Goal: Task Accomplishment & Management: Manage account settings

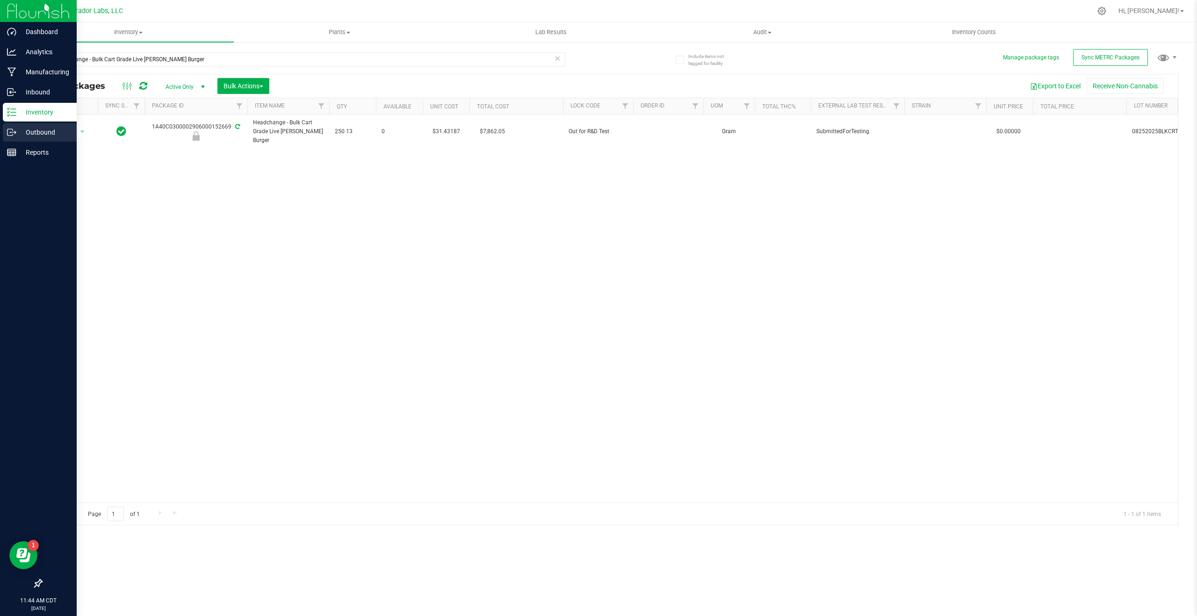
click at [10, 138] on div "Outbound" at bounding box center [40, 132] width 74 height 19
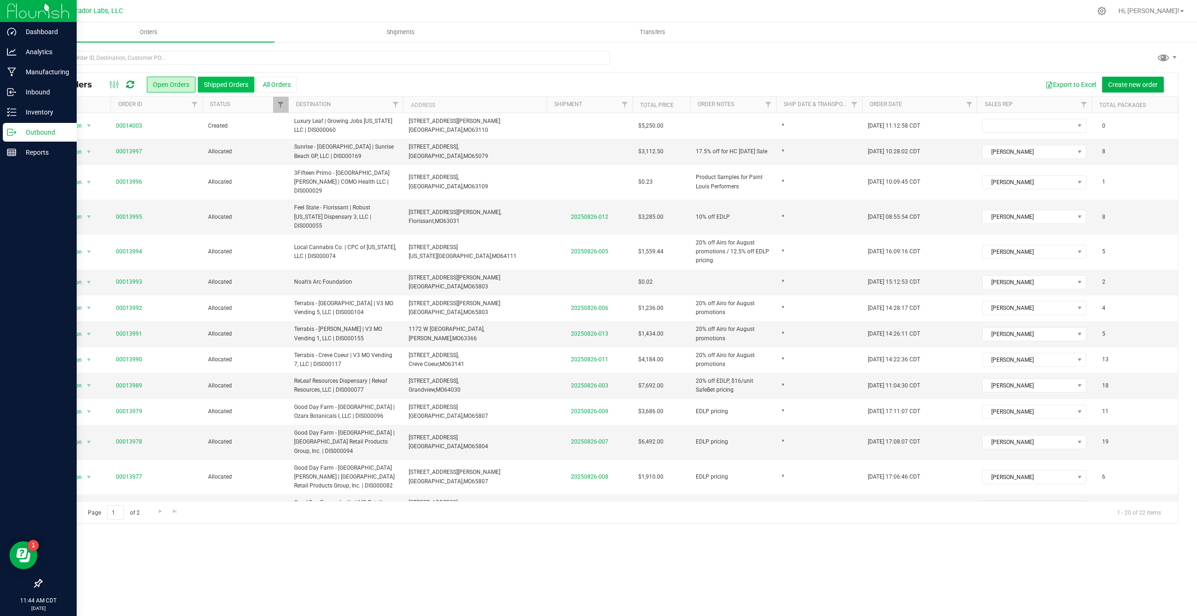
click at [213, 80] on button "Shipped Orders" at bounding box center [226, 85] width 57 height 16
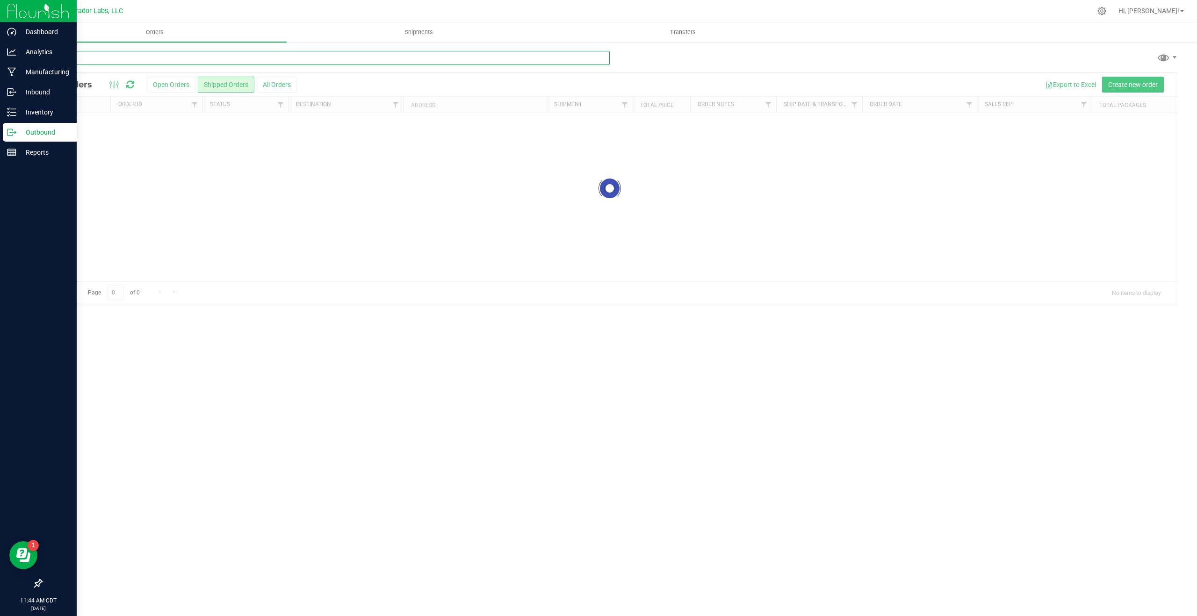
click at [222, 63] on input "text" at bounding box center [325, 58] width 569 height 14
type input "luxury"
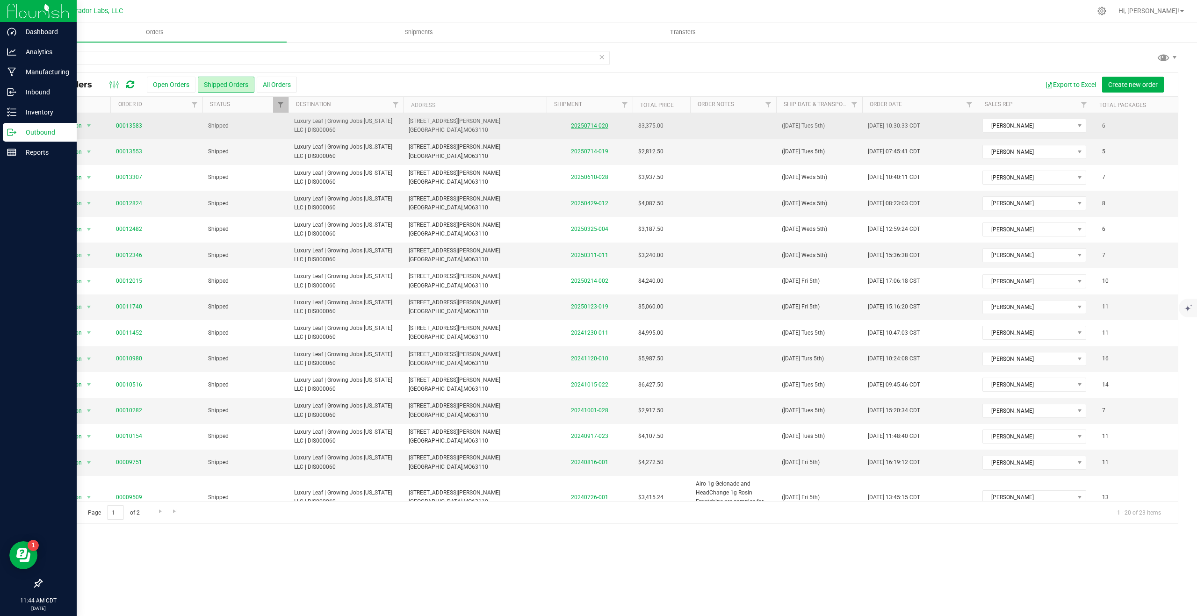
click at [577, 126] on link "20250714-020" at bounding box center [589, 126] width 37 height 7
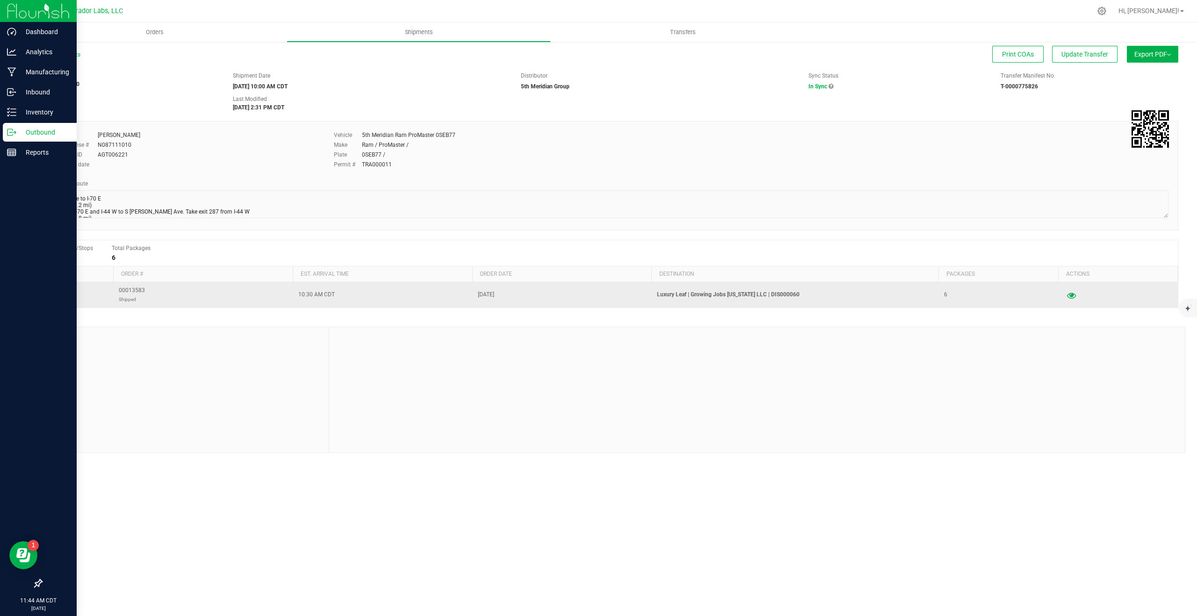
click at [1067, 294] on icon "button" at bounding box center [1071, 295] width 9 height 7
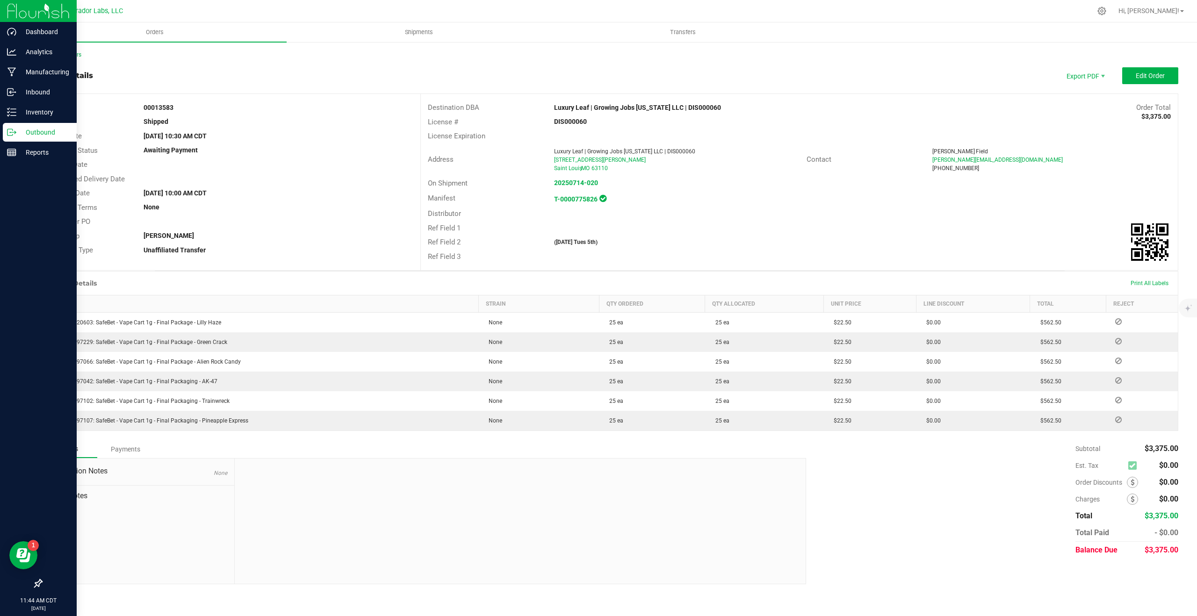
click at [956, 463] on div "Subtotal $3,375.00 Est. Tax $0.00" at bounding box center [988, 500] width 379 height 118
click at [431, 437] on div "Order Details Print All Labels Item Strain Qty Ordered Qty Allocated Unit Price…" at bounding box center [610, 355] width 1138 height 169
click at [1088, 102] on span "Invoice PDF" at bounding box center [1087, 105] width 58 height 14
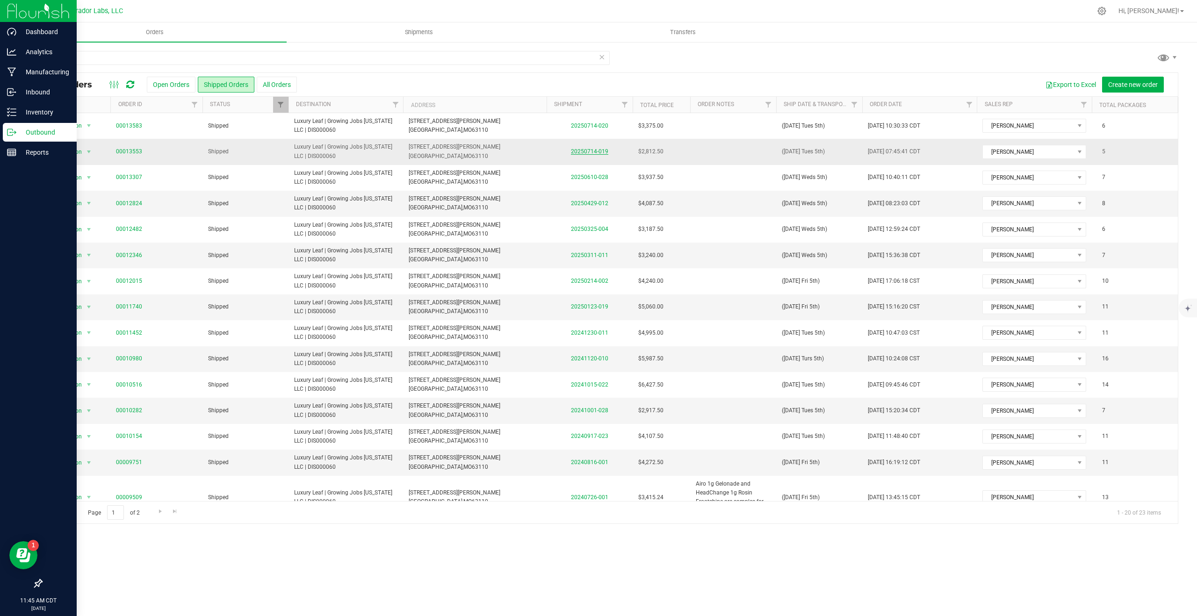
click at [600, 152] on link "20250714-019" at bounding box center [589, 151] width 37 height 7
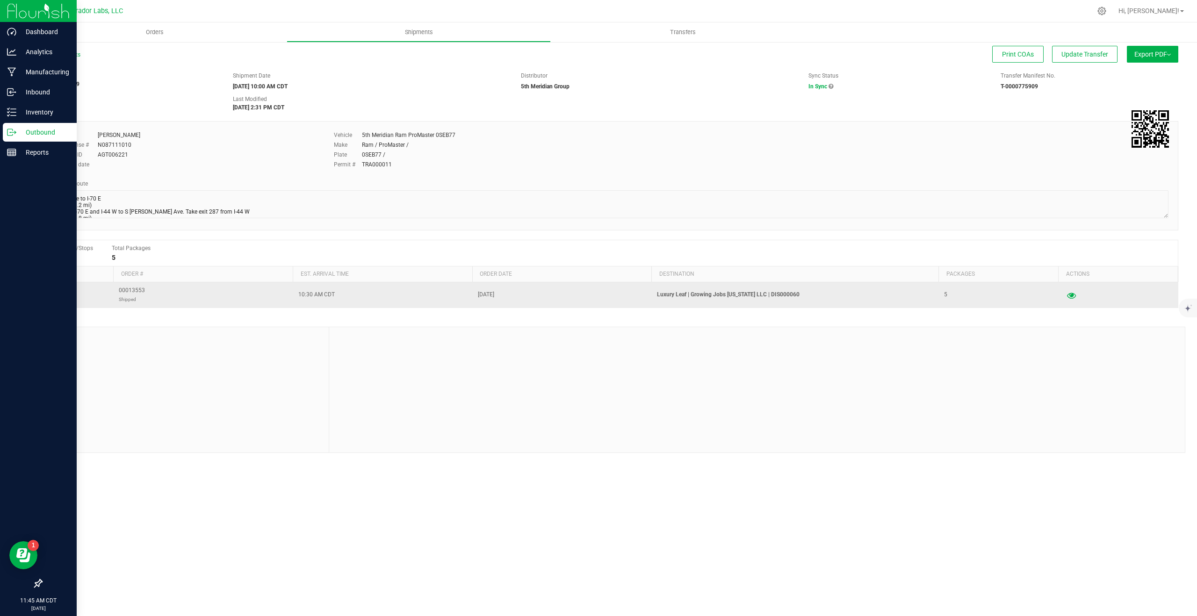
click at [1064, 300] on button "button" at bounding box center [1071, 295] width 17 height 15
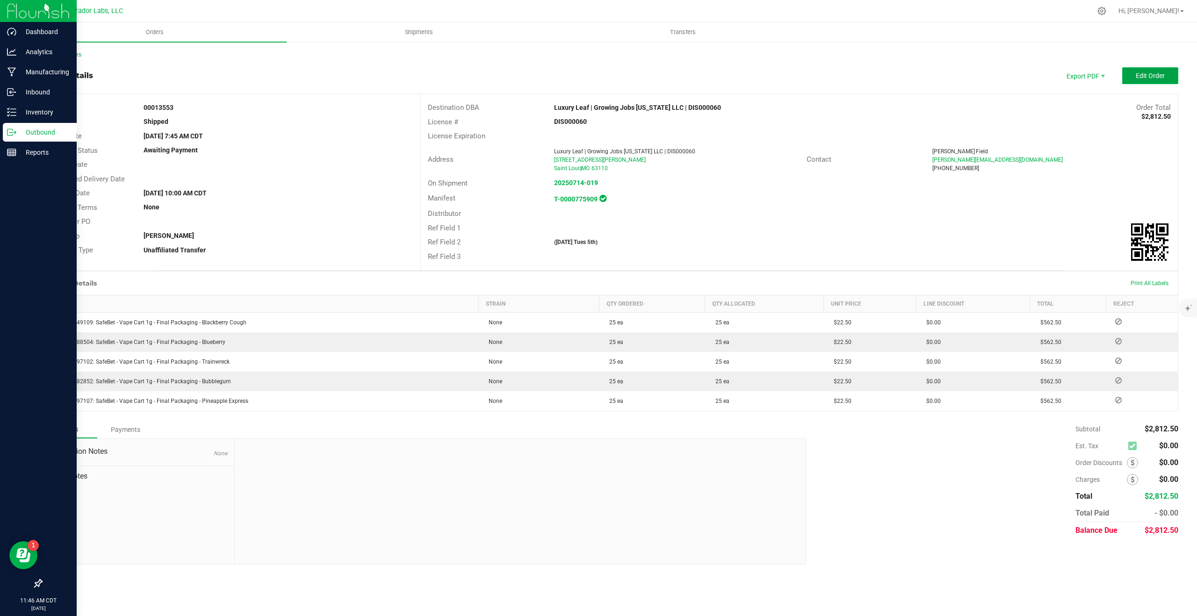
click at [1137, 74] on span "Edit Order" at bounding box center [1150, 75] width 29 height 7
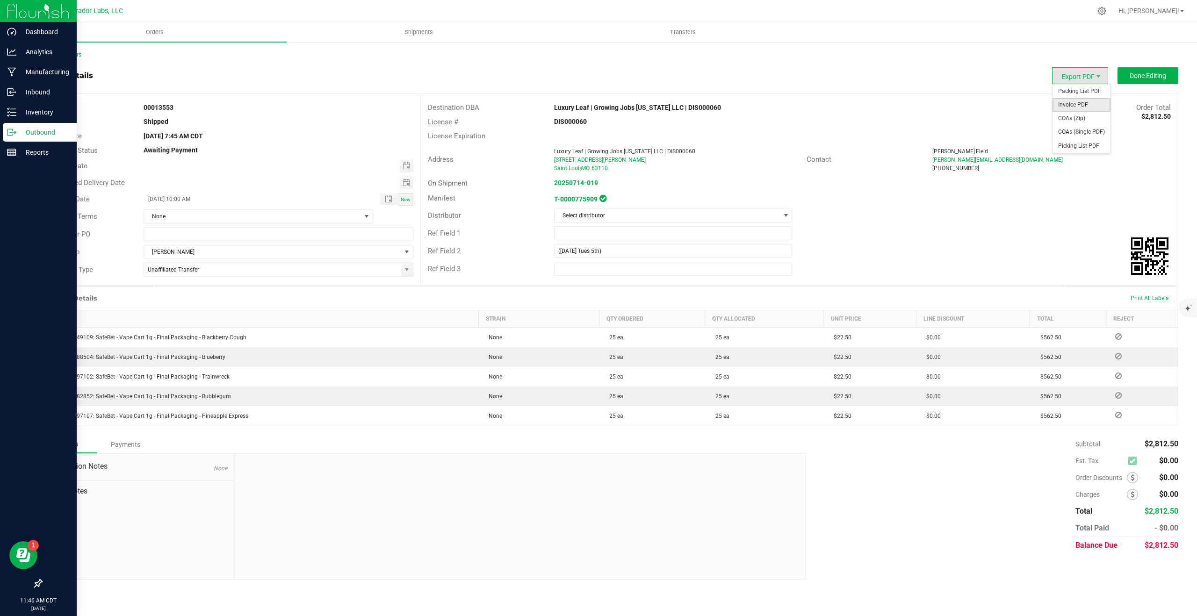
click at [1082, 102] on span "Invoice PDF" at bounding box center [1082, 105] width 58 height 14
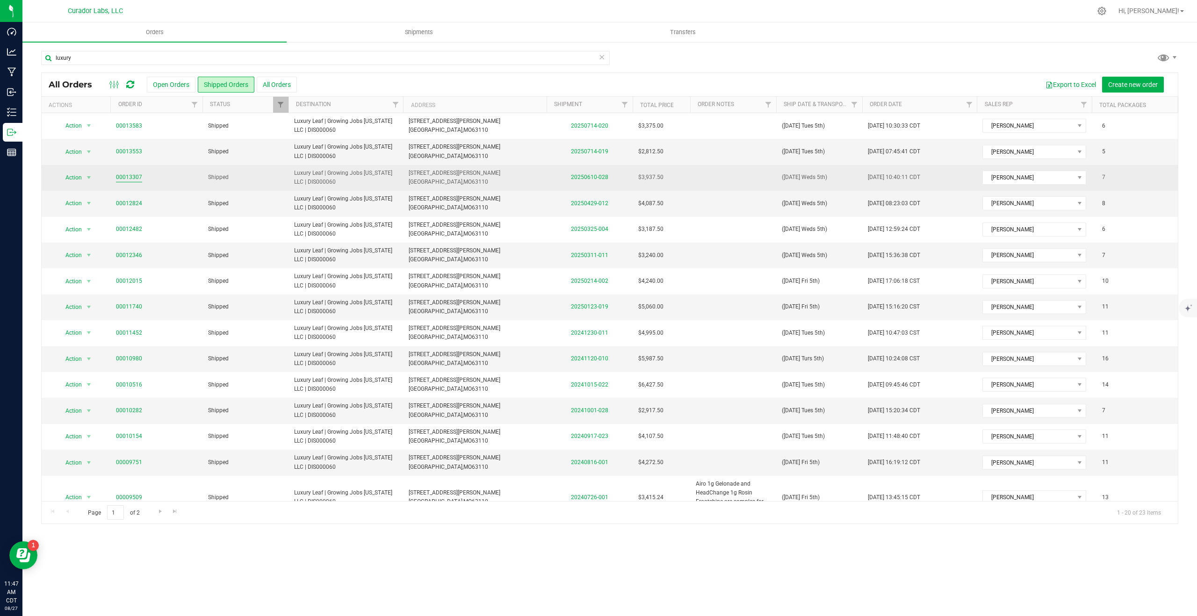
click at [137, 174] on link "00013307" at bounding box center [129, 177] width 26 height 9
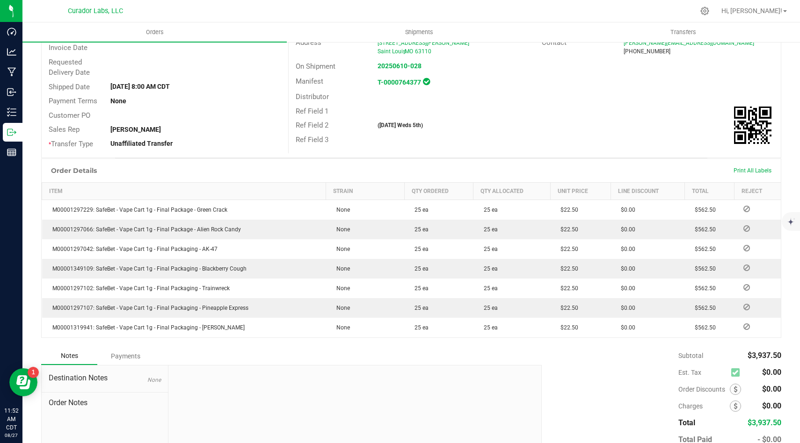
scroll to position [174, 0]
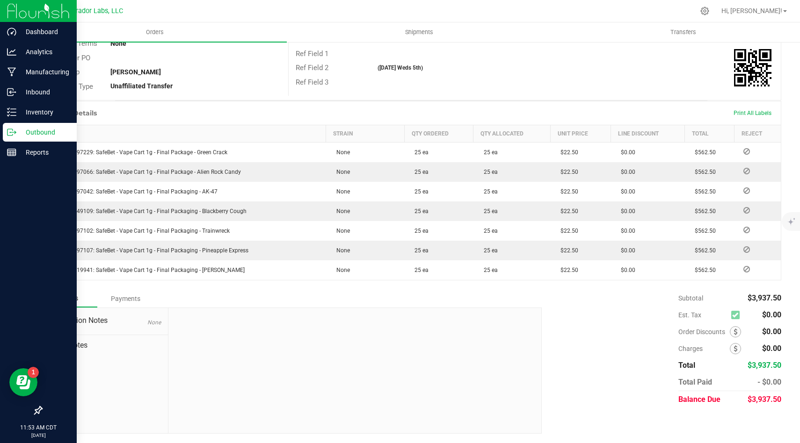
click at [21, 134] on p "Outbound" at bounding box center [44, 132] width 56 height 11
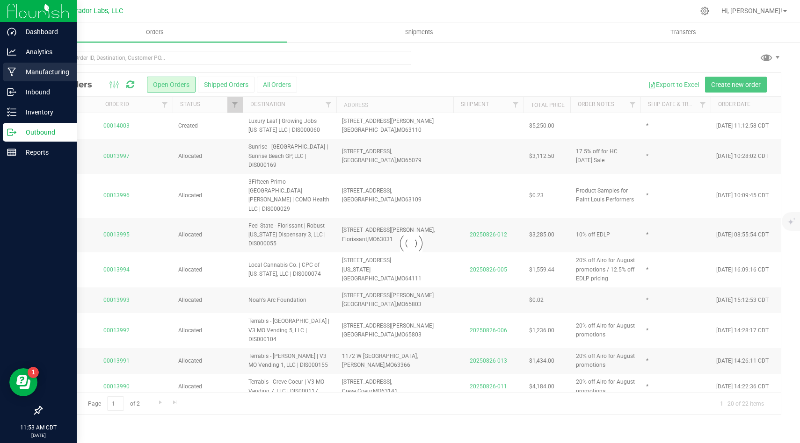
click at [42, 73] on p "Manufacturing" at bounding box center [44, 71] width 56 height 11
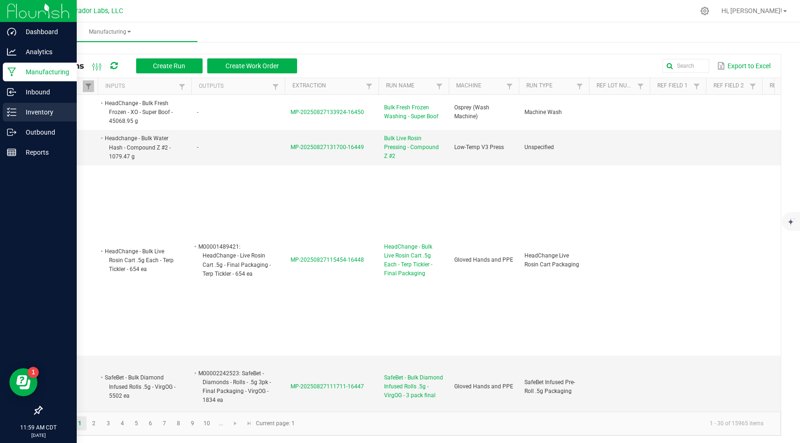
click at [20, 114] on p "Inventory" at bounding box center [44, 112] width 56 height 11
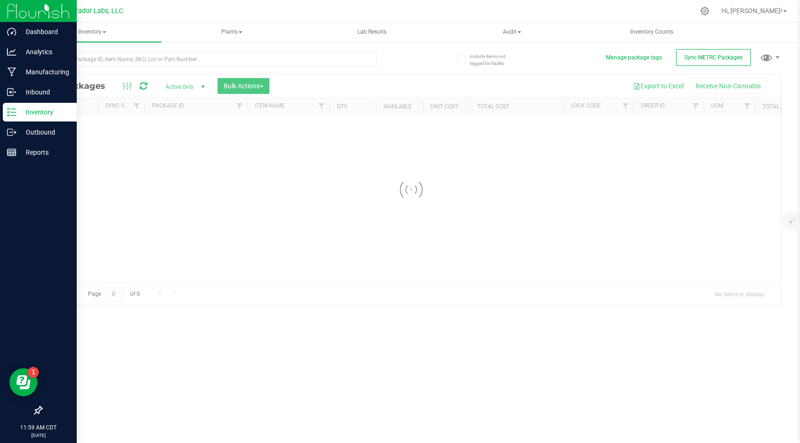
click at [230, 51] on div at bounding box center [226, 59] width 370 height 30
click at [231, 58] on input "text" at bounding box center [208, 59] width 335 height 14
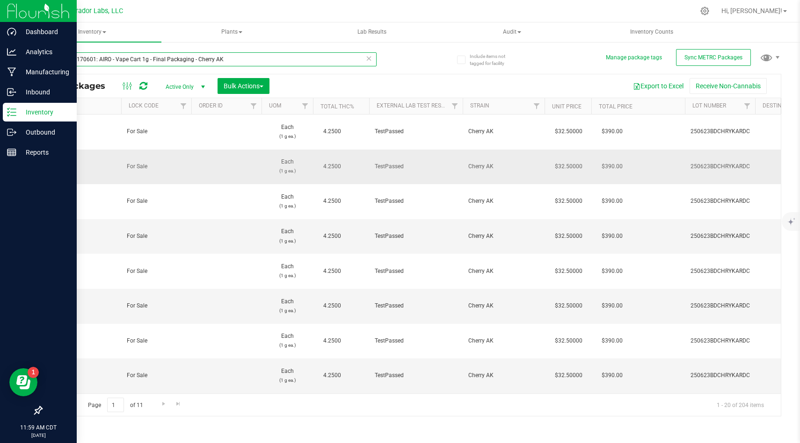
scroll to position [0, 447]
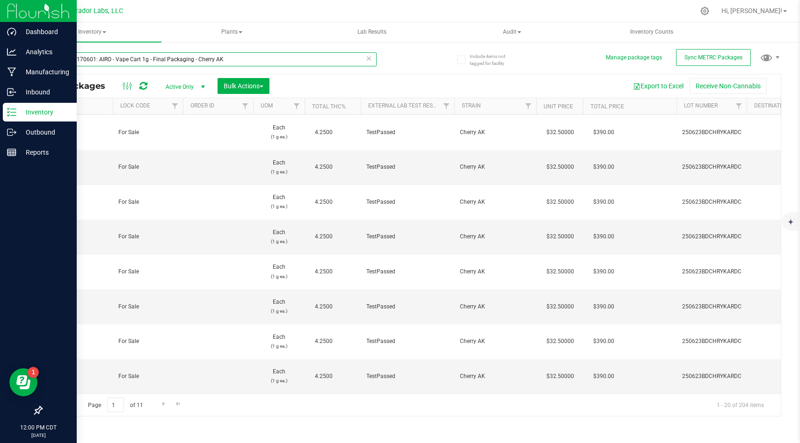
click at [198, 58] on input "M00001170601: AIRO - Vape Cart 1g - Final Packaging - Cherry AK" at bounding box center [208, 59] width 335 height 14
paste input "32569: HeadChange - Live Badder 1g - Final Packaging - Unicorn Farts"
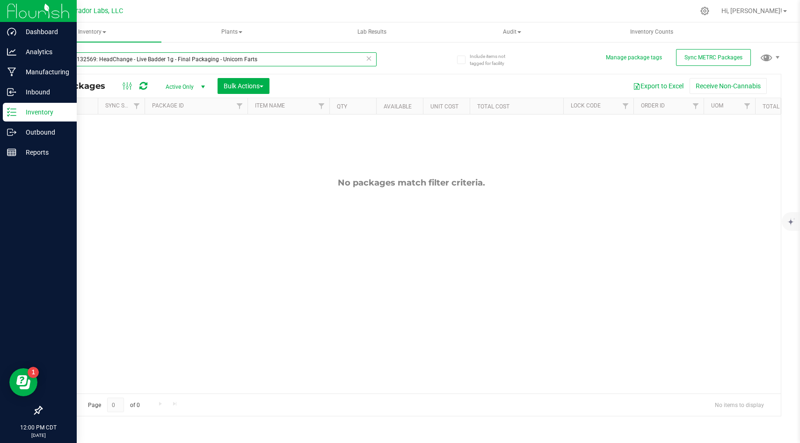
drag, startPoint x: 220, startPoint y: 59, endPoint x: 39, endPoint y: 1, distance: 190.5
click at [39, 1] on div "Curador Labs, LLC Hi, [PERSON_NAME]! Inventory All packages All inventory Waste…" at bounding box center [410, 221] width 777 height 443
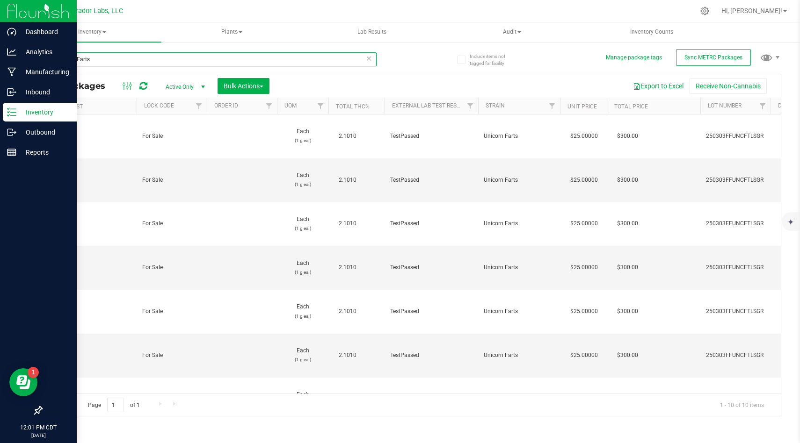
click at [194, 60] on input "Unicorn Farts" at bounding box center [208, 59] width 335 height 14
paste input "M00001814767: Airo - Vape Cart 1g - Final Packaging - Tropical Daydream"
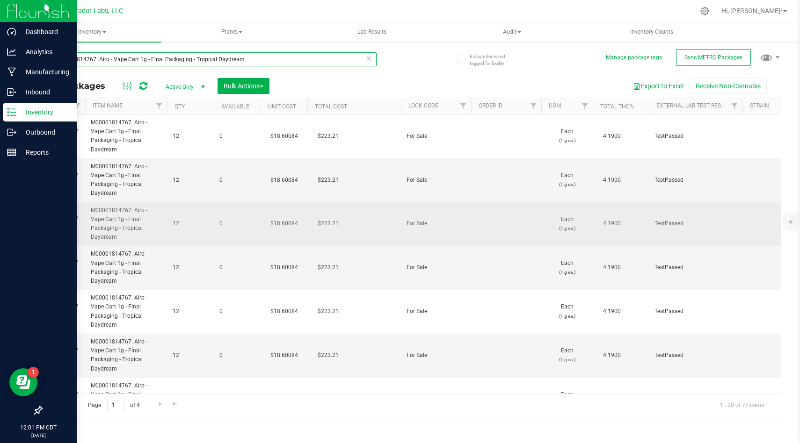
scroll to position [0, 8]
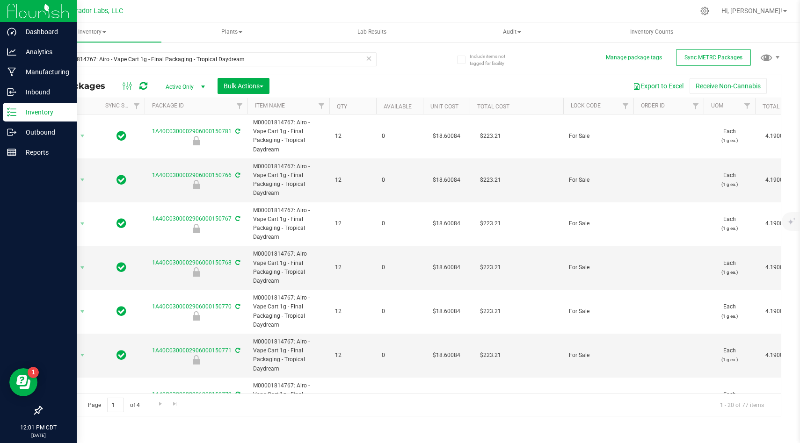
click at [418, 72] on div "M00001814767: Airo - Vape Cart 1g - Final Packaging - Tropical Daydream All Pac…" at bounding box center [411, 230] width 740 height 373
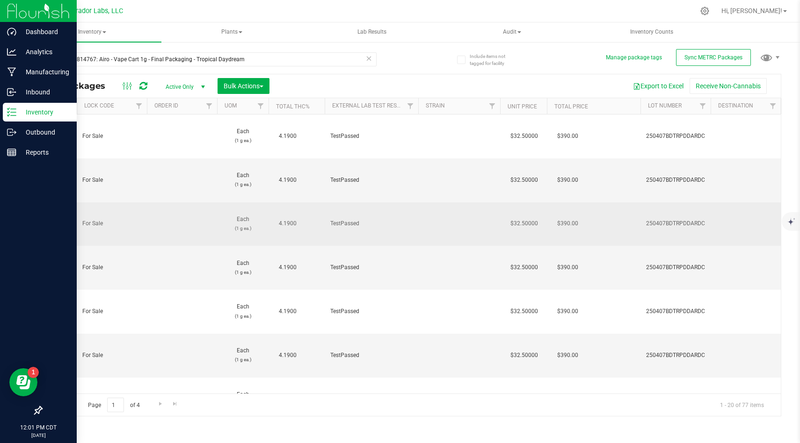
scroll to position [0, 489]
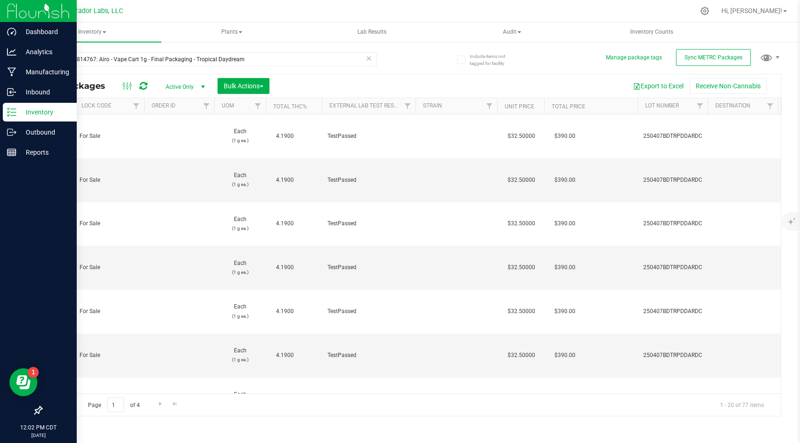
click at [517, 14] on div at bounding box center [430, 11] width 527 height 18
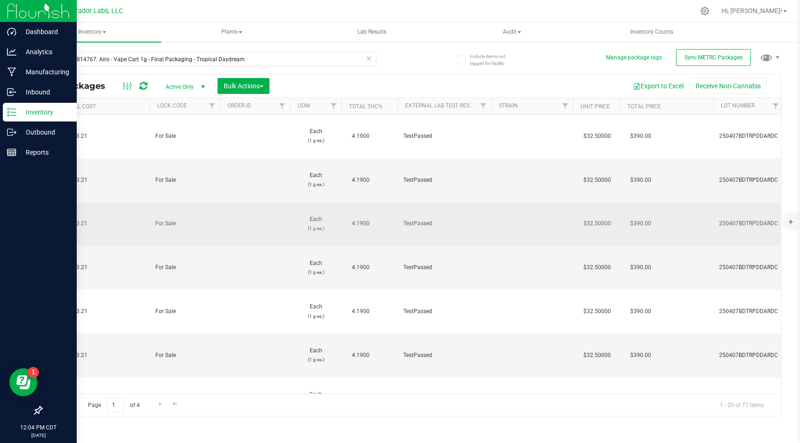
scroll to position [0, 412]
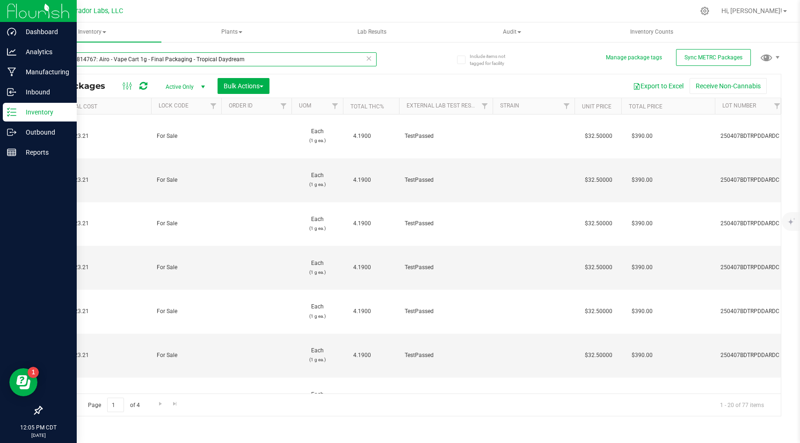
click at [209, 59] on input "M00001814767: Airo - Vape Cart 1g - Final Packaging - Tropical Daydream" at bounding box center [208, 59] width 335 height 14
paste input "7149: AiroX - AIO Vape Cart 1g - Final Packaging - Midnight Moon"
type input "M00001817149: AiroX - AIO Vape Cart 1g - Final Packaging - Midnight Moon"
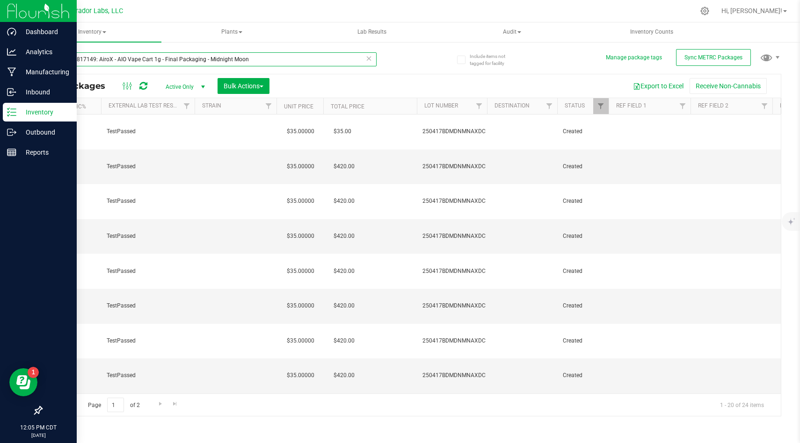
scroll to position [0, 760]
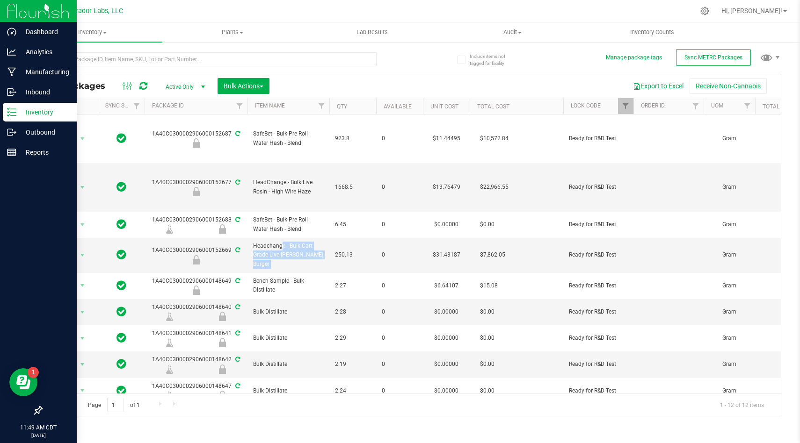
click at [15, 10] on img at bounding box center [38, 11] width 63 height 22
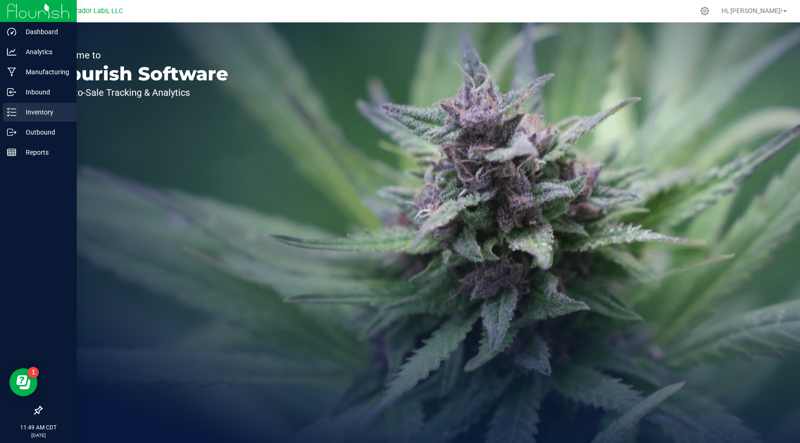
click at [41, 111] on p "Inventory" at bounding box center [44, 112] width 56 height 11
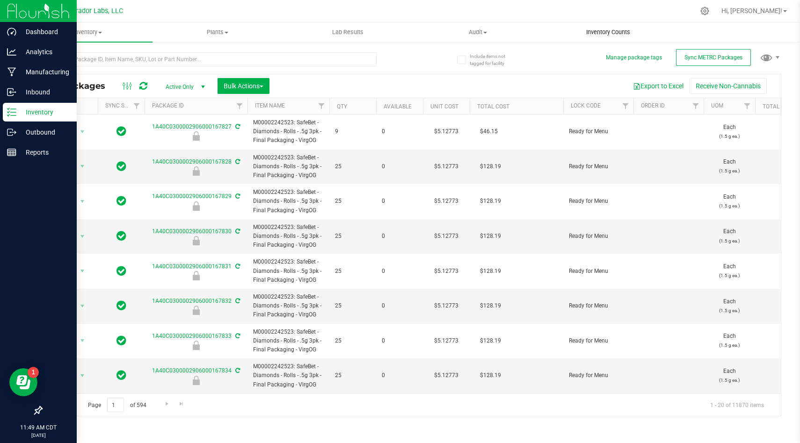
click at [550, 32] on uib-tab-heading "Inventory Counts" at bounding box center [608, 32] width 129 height 19
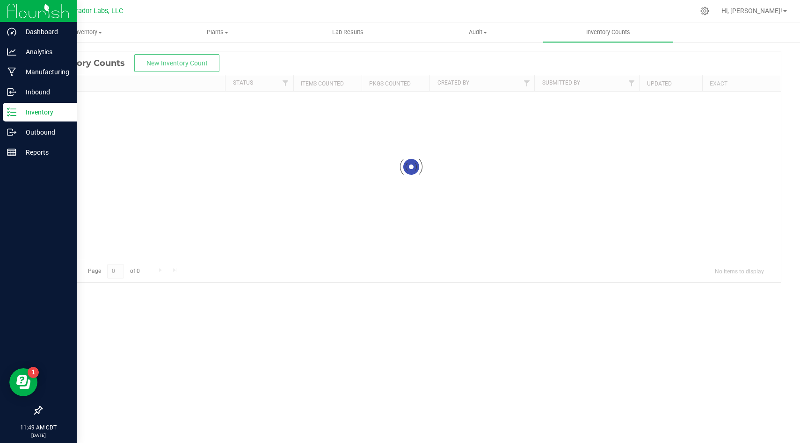
click at [12, 110] on icon at bounding box center [11, 112] width 9 height 9
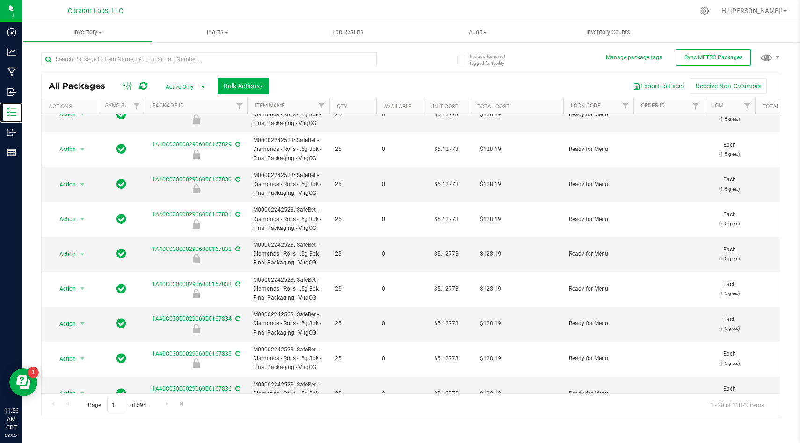
scroll to position [75, 0]
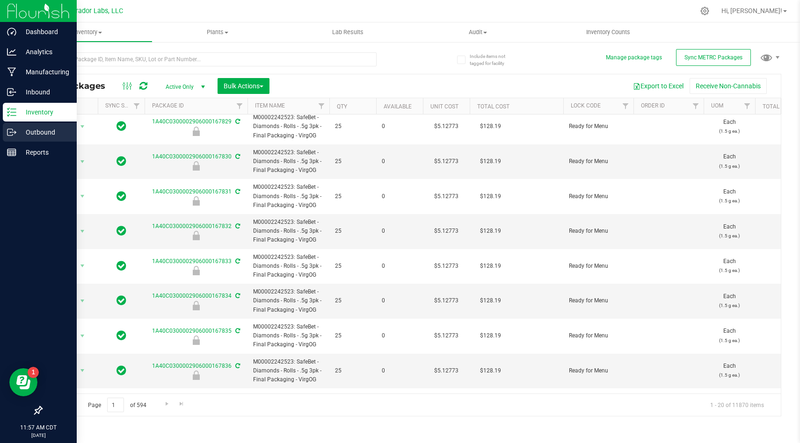
click at [35, 138] on div "Outbound" at bounding box center [40, 132] width 74 height 19
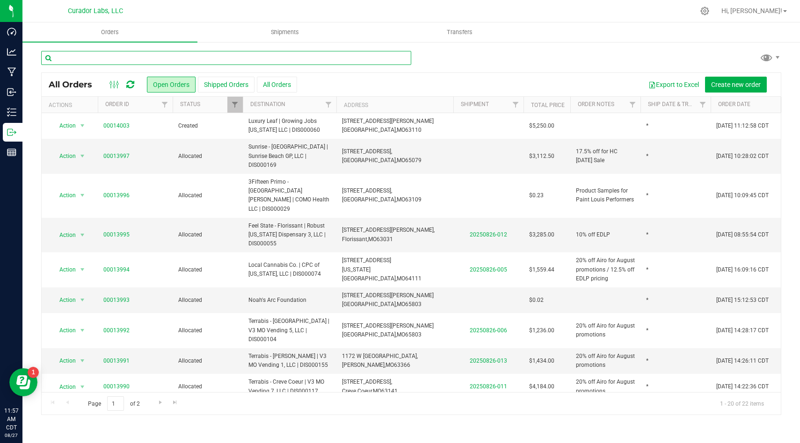
click at [291, 56] on input "text" at bounding box center [226, 58] width 370 height 14
type input "Vertical"
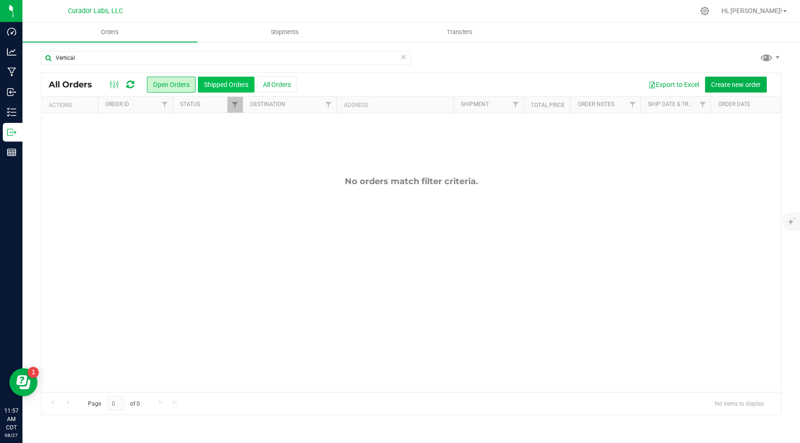
click at [229, 83] on button "Shipped Orders" at bounding box center [226, 85] width 57 height 16
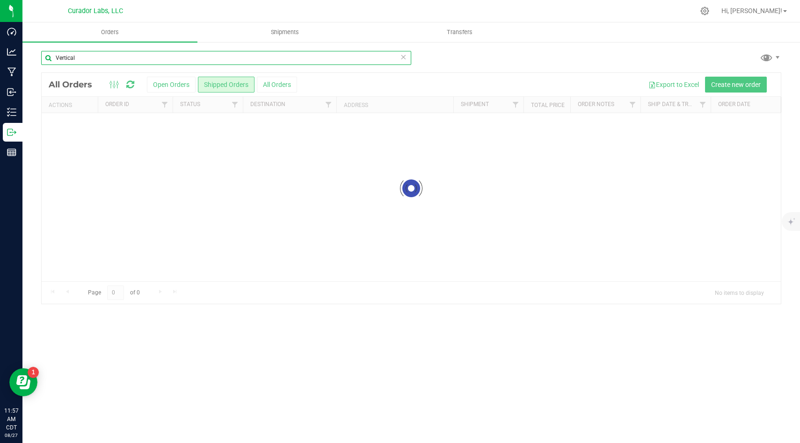
click at [254, 54] on input "Vertical" at bounding box center [226, 58] width 370 height 14
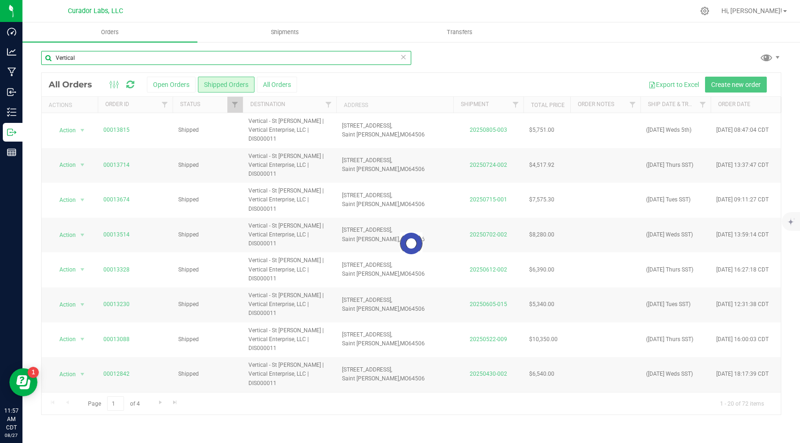
click at [254, 54] on input "Vertical" at bounding box center [226, 58] width 370 height 14
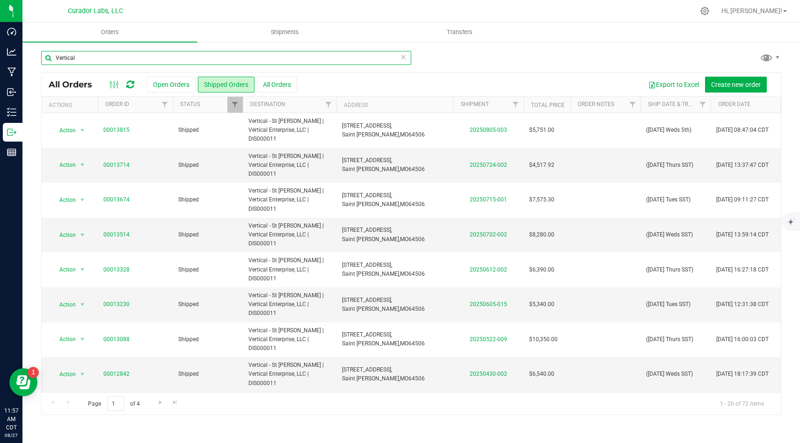
click at [254, 57] on input "Vertical" at bounding box center [226, 58] width 370 height 14
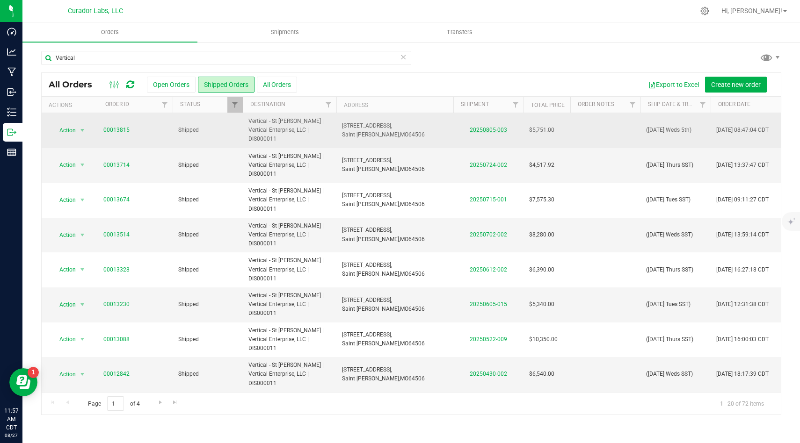
click at [494, 127] on link "20250805-003" at bounding box center [488, 130] width 37 height 7
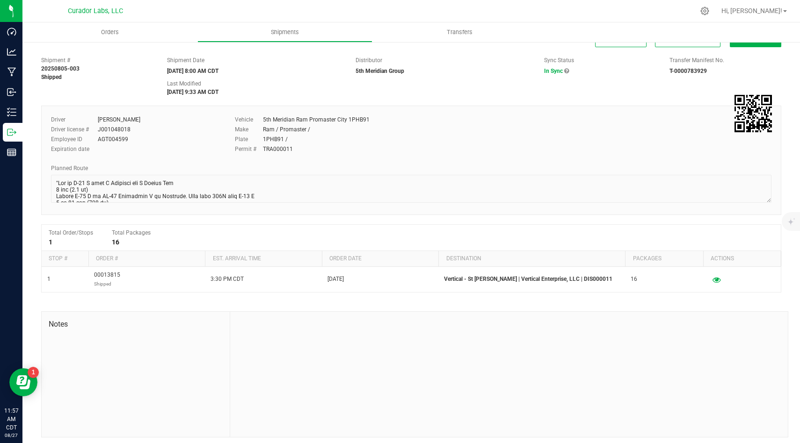
scroll to position [20, 0]
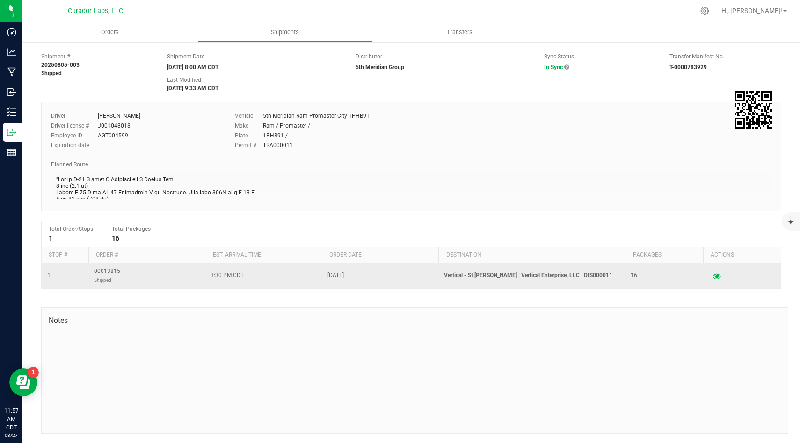
click at [720, 279] on div at bounding box center [742, 276] width 66 height 14
click at [709, 279] on button "button" at bounding box center [716, 275] width 17 height 15
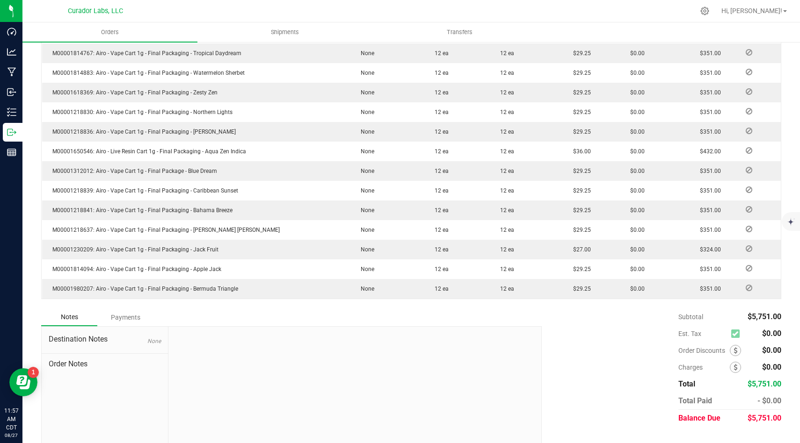
scroll to position [351, 0]
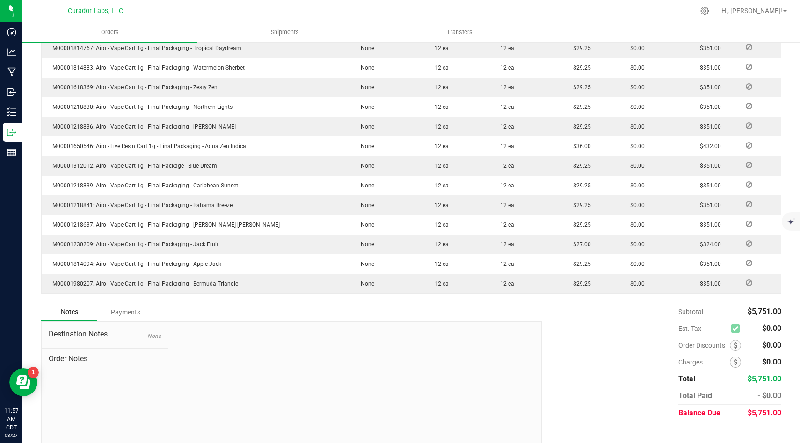
click at [595, 338] on div "Subtotal $5,751.00 Est. Tax $0.00" at bounding box center [658, 363] width 247 height 118
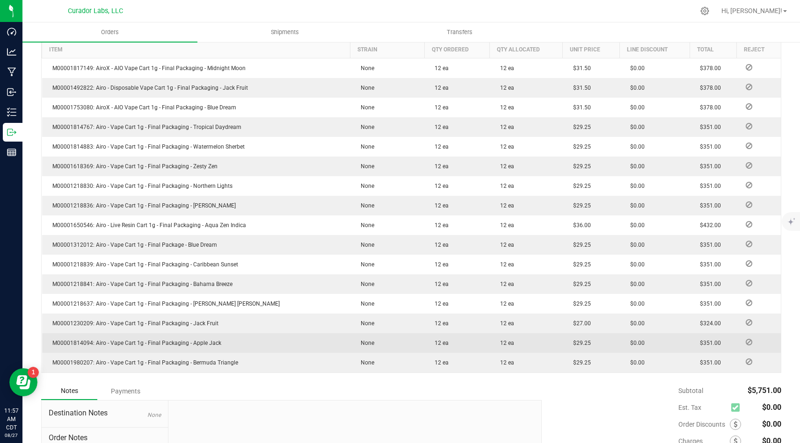
scroll to position [177, 0]
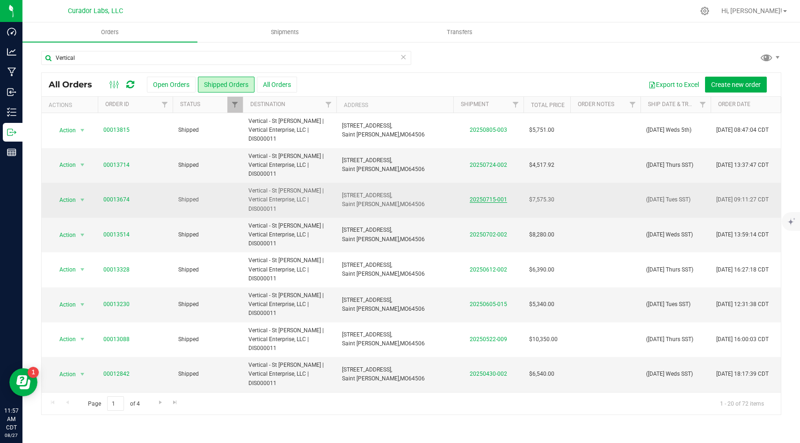
click at [488, 196] on link "20250715-001" at bounding box center [488, 199] width 37 height 7
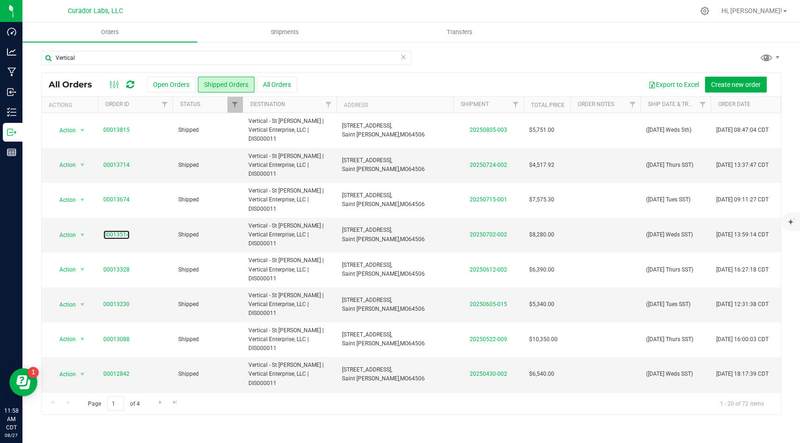
click at [117, 231] on link "00013514" at bounding box center [116, 235] width 26 height 9
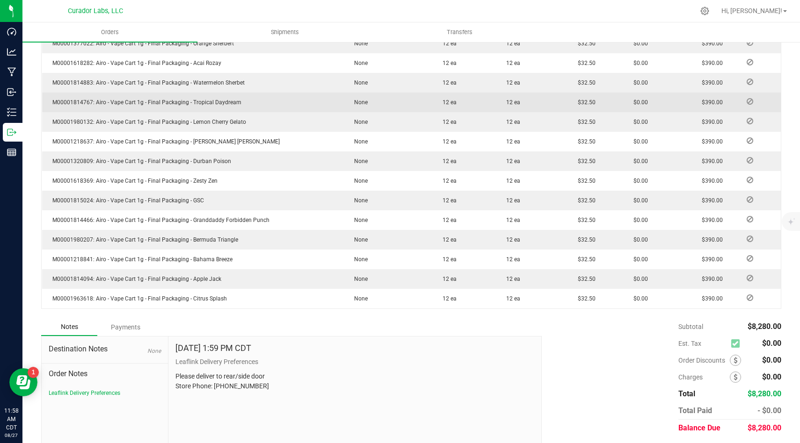
scroll to position [450, 0]
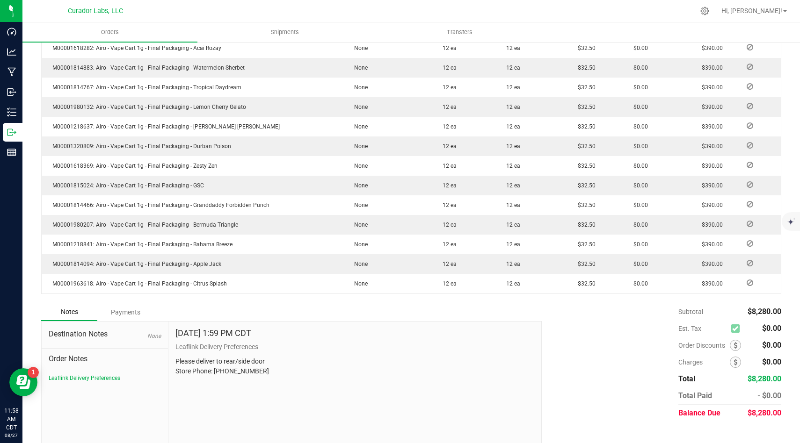
click at [129, 305] on div "Payments" at bounding box center [125, 312] width 56 height 17
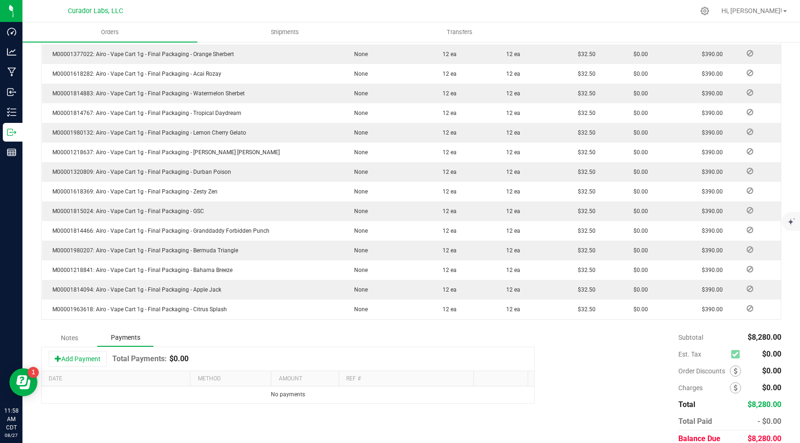
click at [74, 330] on div "Notes" at bounding box center [69, 338] width 56 height 17
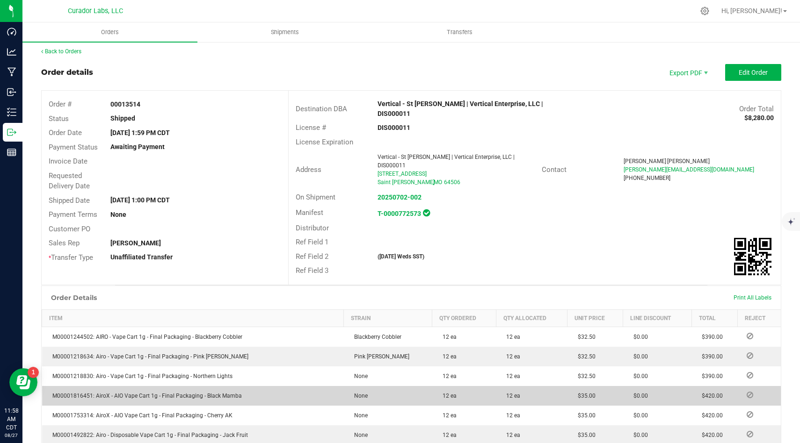
scroll to position [0, 0]
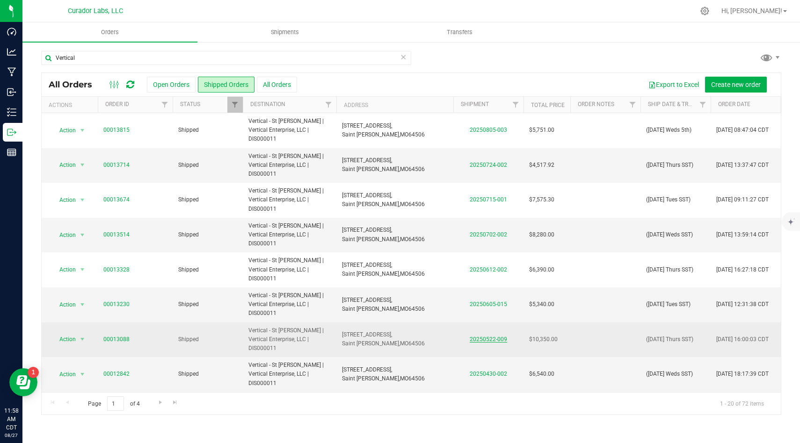
click at [487, 336] on link "20250522-009" at bounding box center [488, 339] width 37 height 7
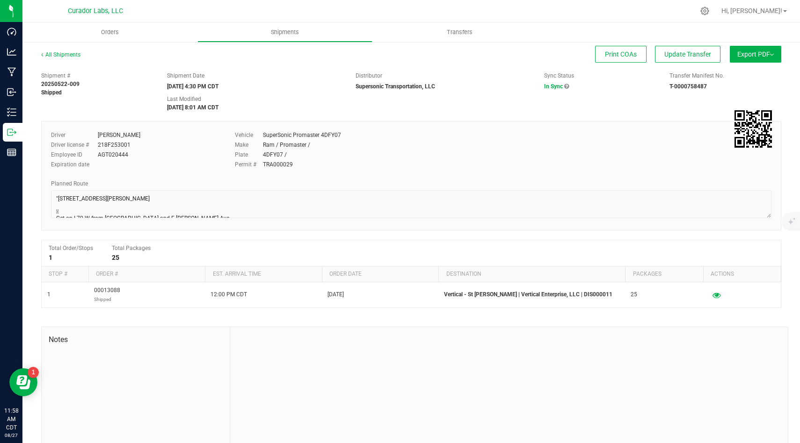
click at [741, 59] on button "Export PDF" at bounding box center [755, 54] width 51 height 17
click at [620, 89] on div "Sync Status In Sync" at bounding box center [600, 81] width 126 height 19
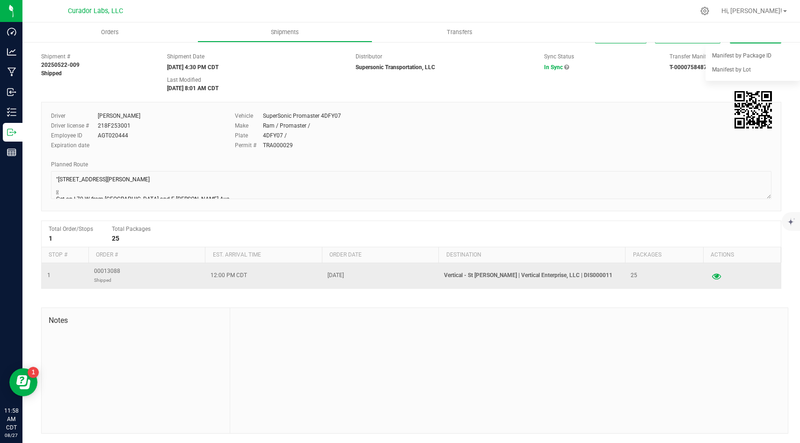
click at [710, 275] on button "button" at bounding box center [716, 275] width 17 height 15
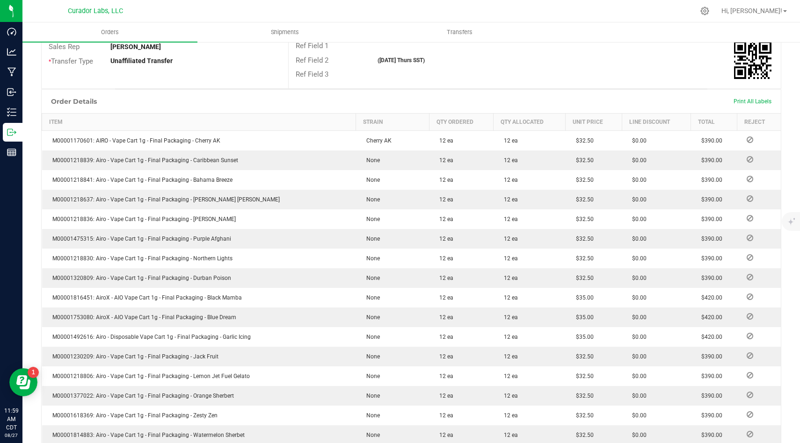
scroll to position [193, 0]
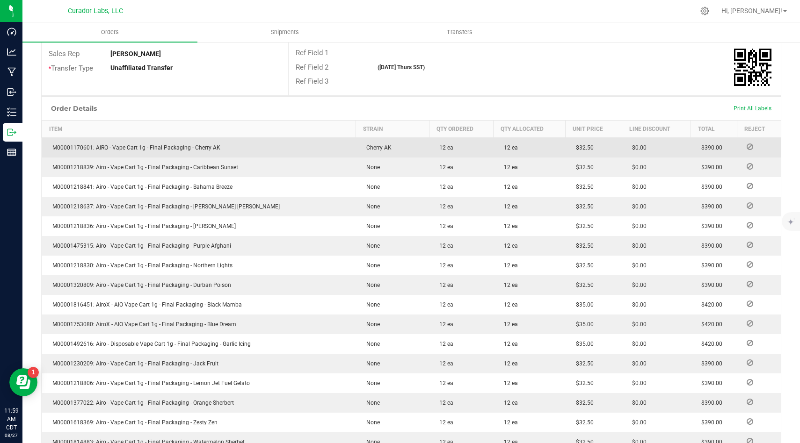
click at [199, 145] on span "M00001170601: AIRO - Vape Cart 1g - Final Packaging - Cherry AK" at bounding box center [134, 148] width 173 height 7
copy span "M00001170601: AIRO - Vape Cart 1g - Final Packaging - Cherry AK"
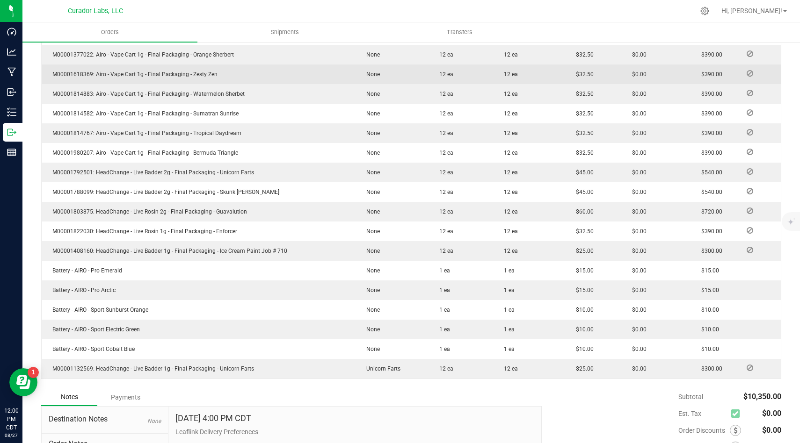
scroll to position [543, 0]
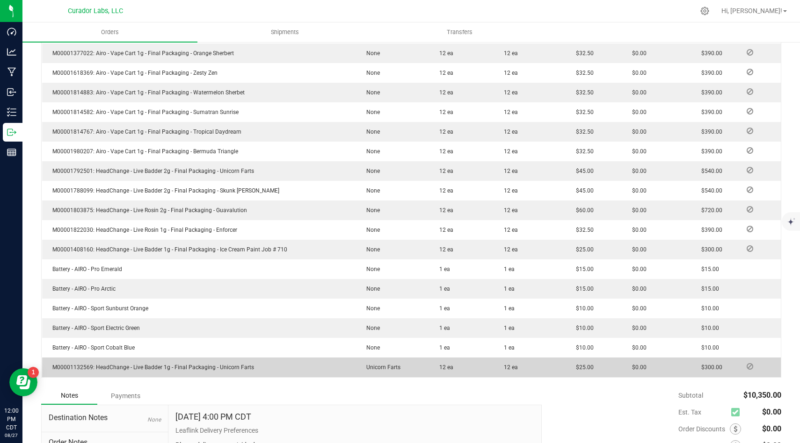
click at [223, 360] on td "M00001132569: HeadChange - Live Badder 1g - Final Packaging - Unicorn Farts" at bounding box center [199, 368] width 314 height 20
copy span "M00001132569: HeadChange - Live Badder 1g - Final Packaging - Unicorn Farts"
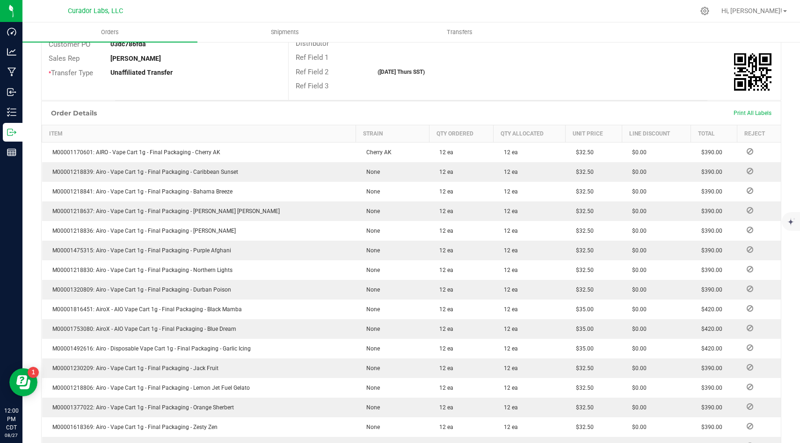
scroll to position [189, 0]
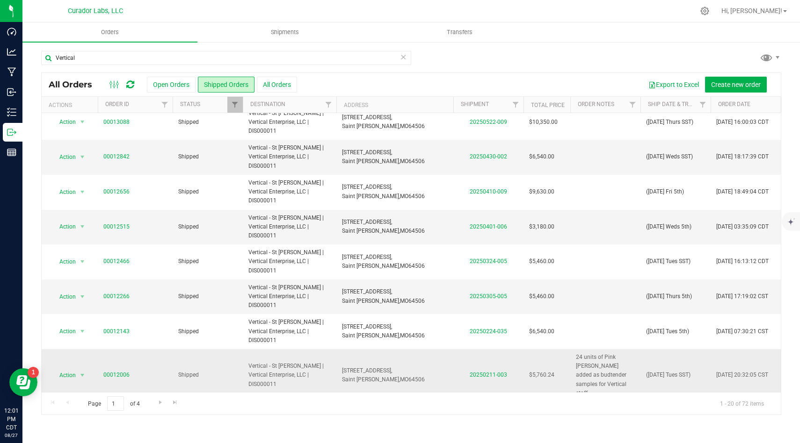
scroll to position [217, 0]
click at [456, 350] on td "20250211-003" at bounding box center [488, 376] width 70 height 53
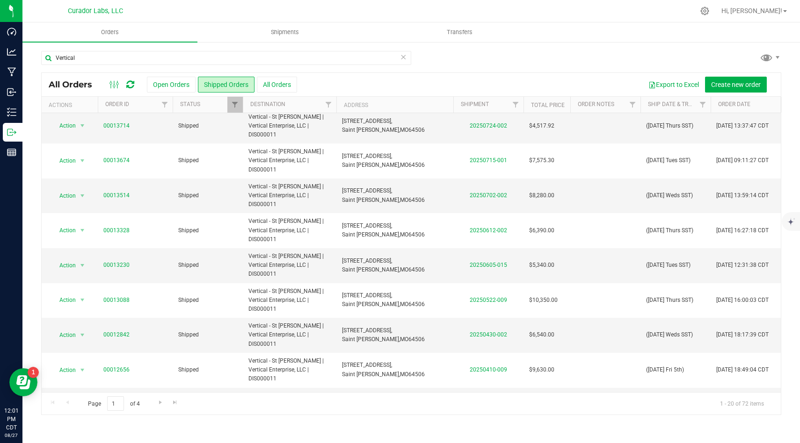
scroll to position [0, 0]
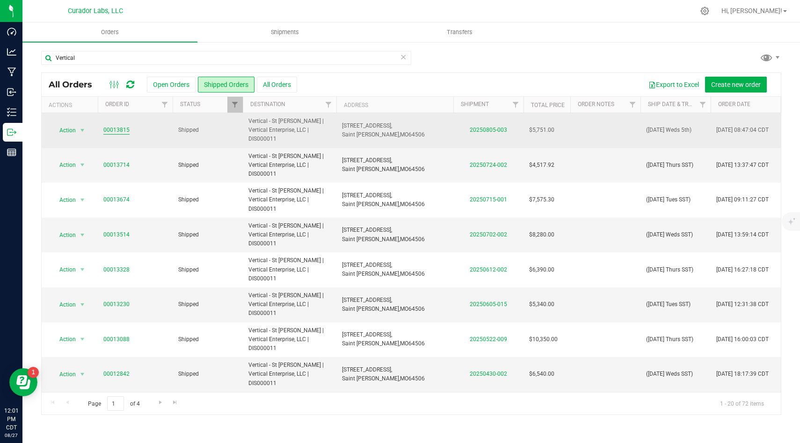
click at [125, 129] on link "00013815" at bounding box center [116, 130] width 26 height 9
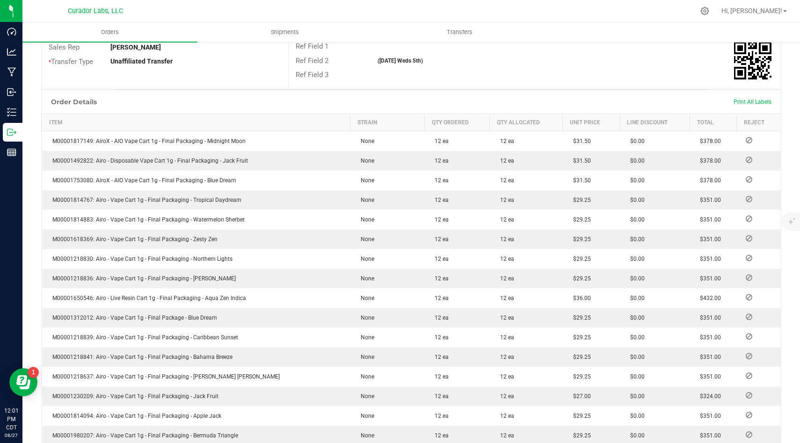
scroll to position [203, 0]
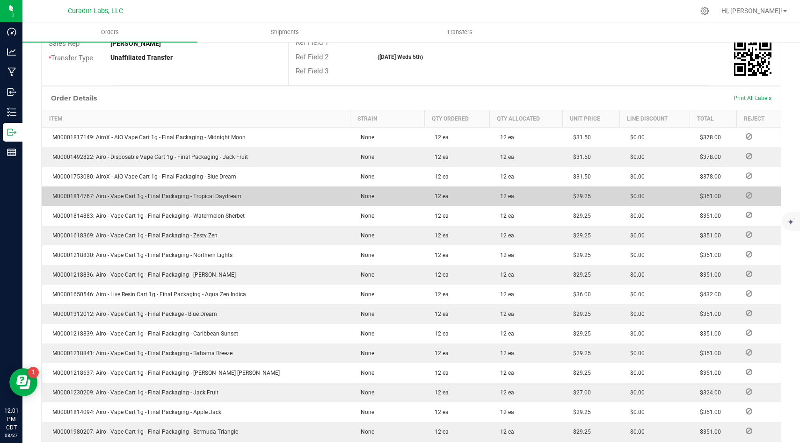
click at [215, 193] on span "M00001814767: Airo - Vape Cart 1g - Final Packaging - Tropical Daydream" at bounding box center [145, 196] width 194 height 7
copy span "M00001814767: Airo - Vape Cart 1g - Final Packaging - Tropical Daydream"
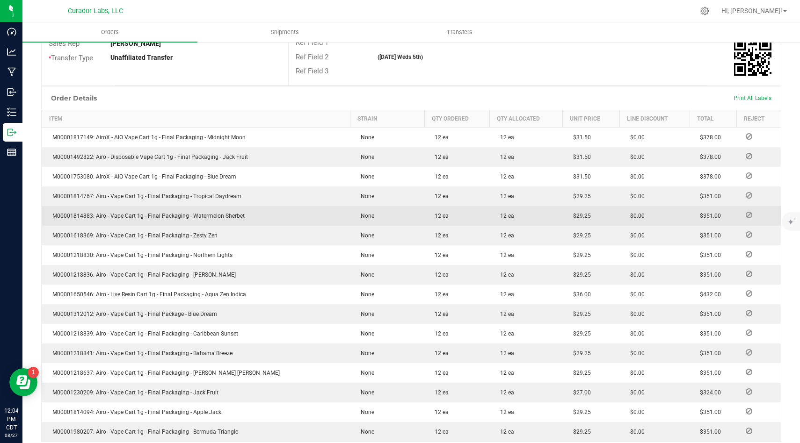
click at [697, 213] on span "$351.00" at bounding box center [708, 216] width 26 height 7
click at [695, 213] on span "$351.00" at bounding box center [708, 216] width 26 height 7
click at [696, 213] on span "$351.00" at bounding box center [708, 216] width 26 height 7
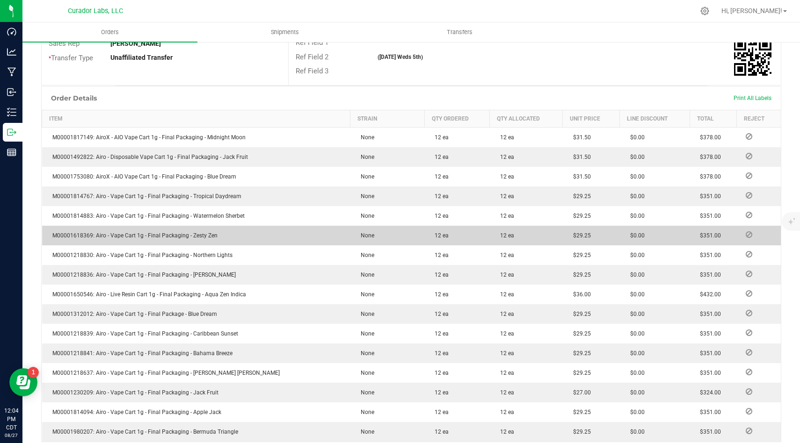
click at [153, 226] on td "M00001618369: Airo - Vape Cart 1g - Final Packaging - Zesty Zen" at bounding box center [196, 236] width 308 height 20
click at [166, 232] on span "M00001618369: Airo - Vape Cart 1g - Final Packaging - Zesty Zen" at bounding box center [133, 235] width 170 height 7
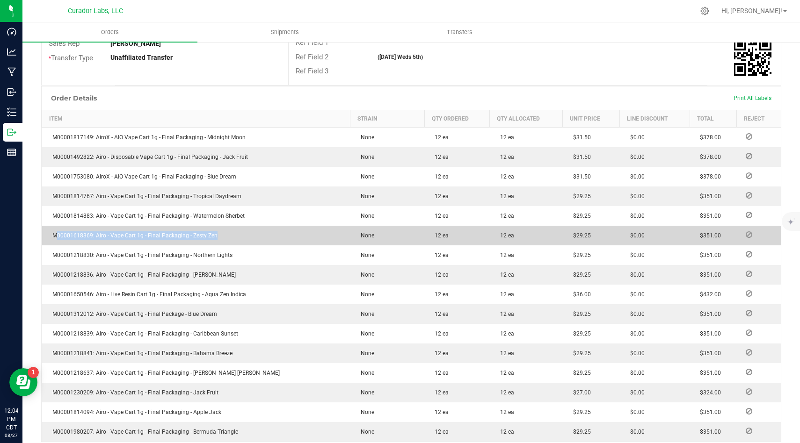
copy span "M00001618369: Airo - Vape Cart 1g - Final Packaging - Zesty Zen"
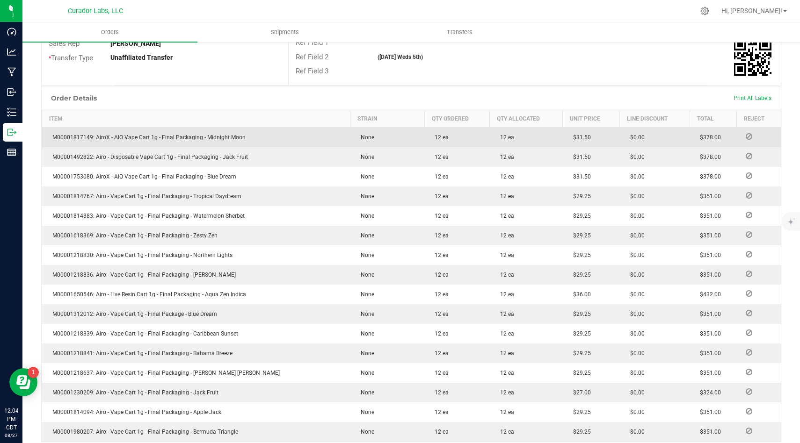
click at [705, 134] on span "$378.00" at bounding box center [708, 137] width 26 height 7
click at [233, 134] on span "M00001817149: AiroX - AIO Vape Cart 1g - Final Packaging - Midnight Moon" at bounding box center [147, 137] width 198 height 7
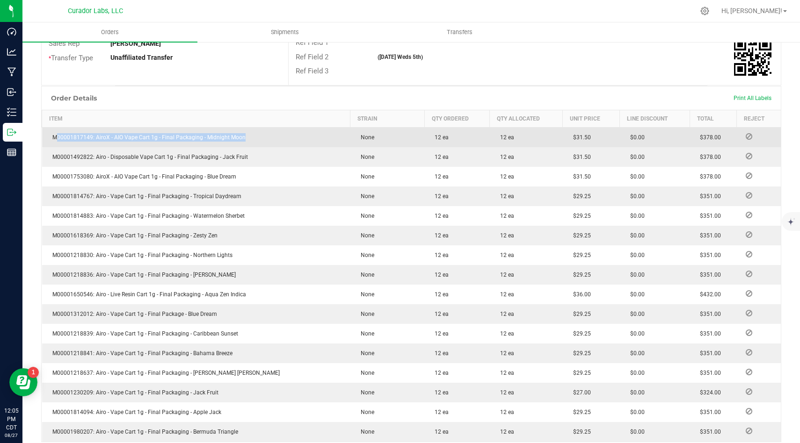
copy span "M00001817149: AiroX - AIO Vape Cart 1g - Final Packaging - Midnight Moon"
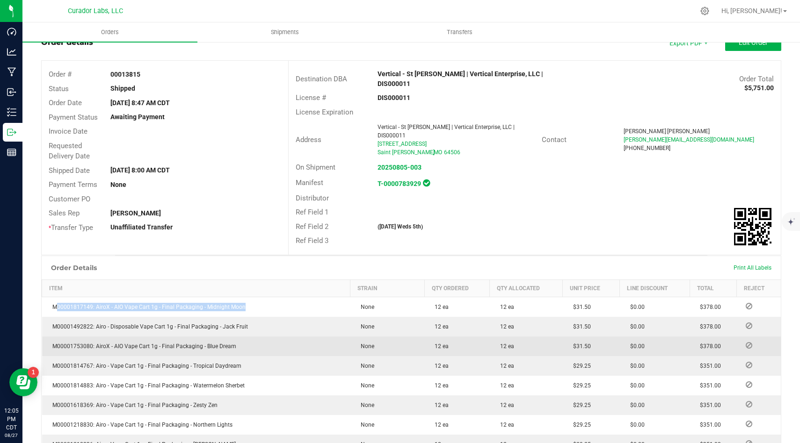
scroll to position [0, 0]
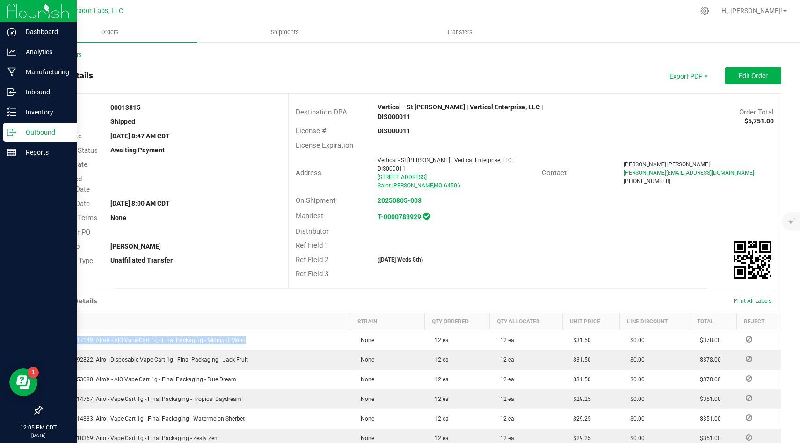
click at [27, 132] on p "Outbound" at bounding box center [44, 132] width 56 height 11
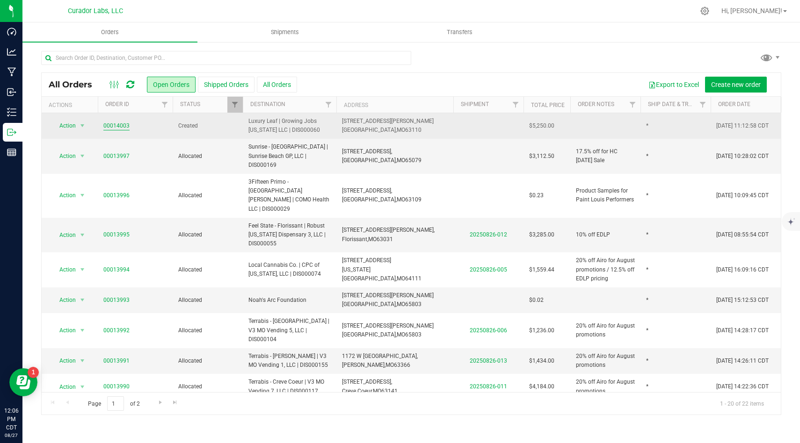
click at [118, 124] on link "00014003" at bounding box center [116, 126] width 26 height 9
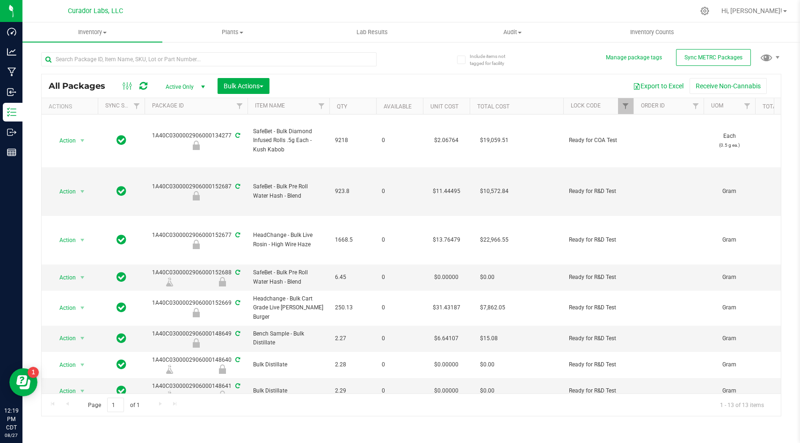
scroll to position [149, 0]
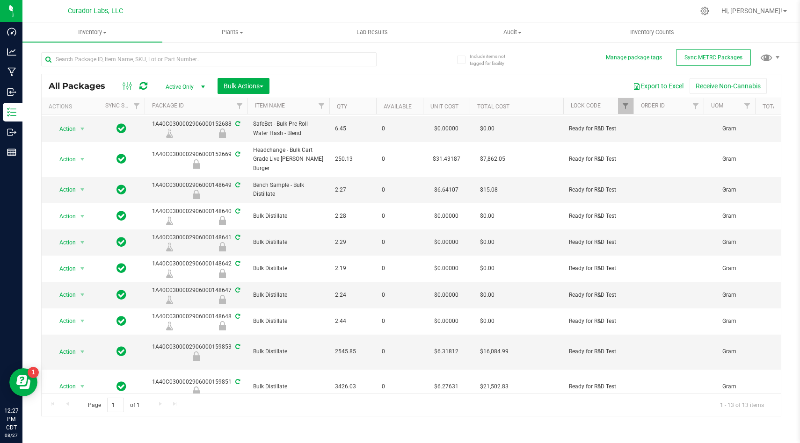
click at [365, 88] on div "Export to Excel Receive Non-Cannabis" at bounding box center [524, 86] width 497 height 16
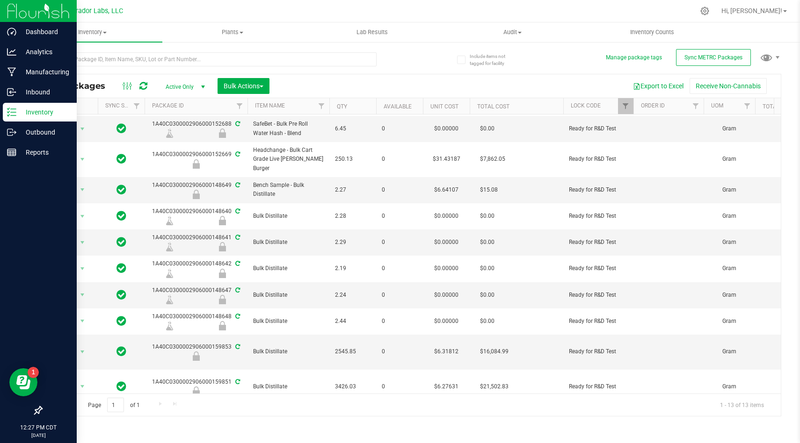
click at [16, 11] on img at bounding box center [38, 11] width 63 height 22
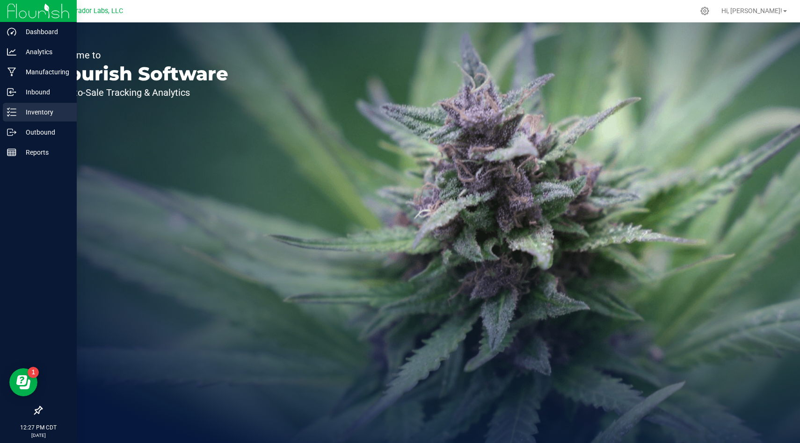
click at [32, 114] on p "Inventory" at bounding box center [44, 112] width 56 height 11
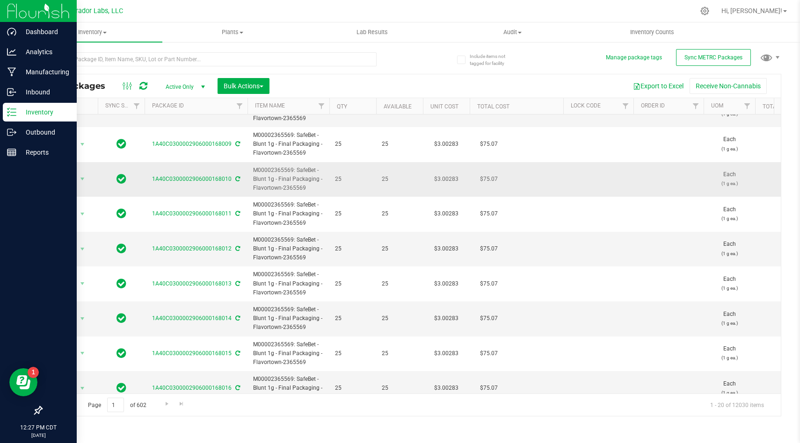
scroll to position [425, 0]
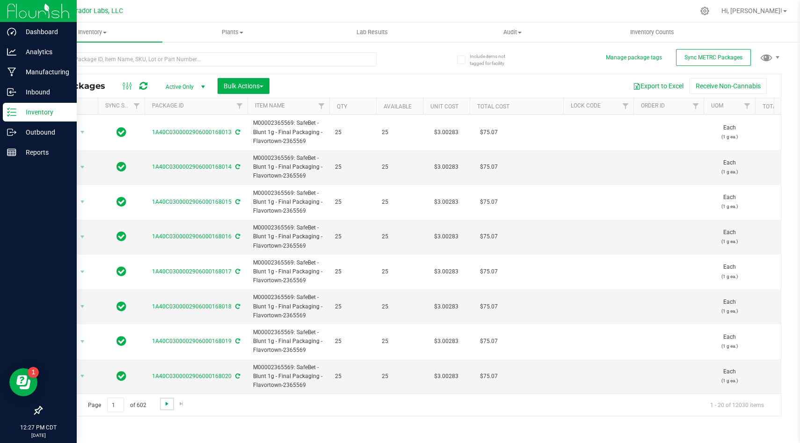
click at [165, 403] on span "Go to the next page" at bounding box center [166, 403] width 7 height 7
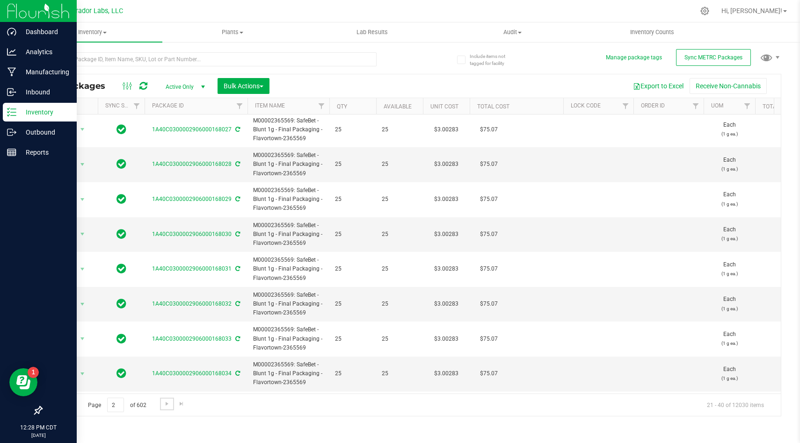
scroll to position [425, 0]
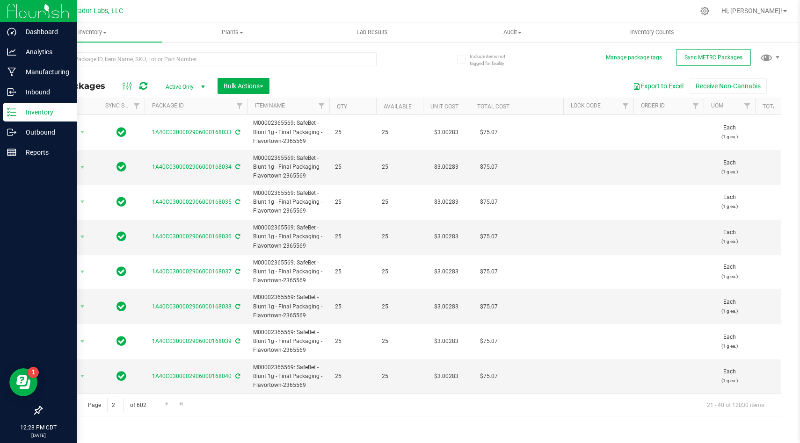
click at [435, 59] on div "All Packages Active Only Active Only Lab Samples Locked All External Internal B…" at bounding box center [411, 230] width 740 height 373
click at [479, 1] on nav "Curador Labs, LLC Hi, Isaac!" at bounding box center [410, 11] width 777 height 22
click at [624, 104] on span "Filter" at bounding box center [625, 105] width 7 height 7
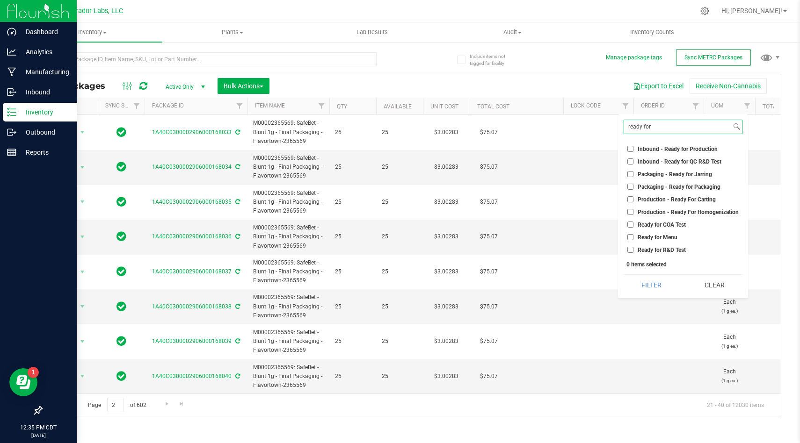
type input "ready for"
click at [631, 222] on input "Ready for COA Test" at bounding box center [630, 225] width 6 height 6
checkbox input "true"
click at [629, 250] on input "Ready for R&D Test" at bounding box center [630, 250] width 6 height 6
checkbox input "true"
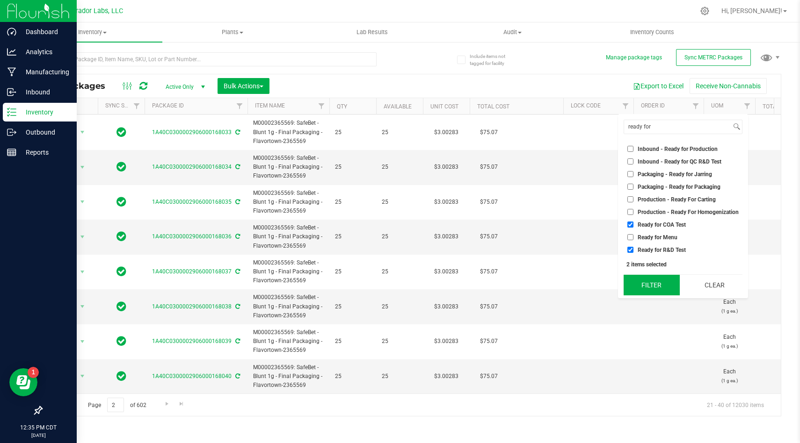
click at [641, 284] on button "Filter" at bounding box center [652, 285] width 56 height 21
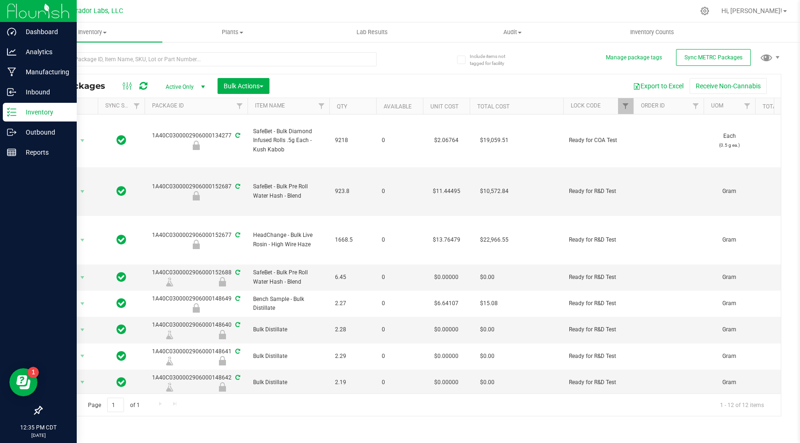
click at [515, 161] on td "$19,059.51" at bounding box center [517, 141] width 94 height 53
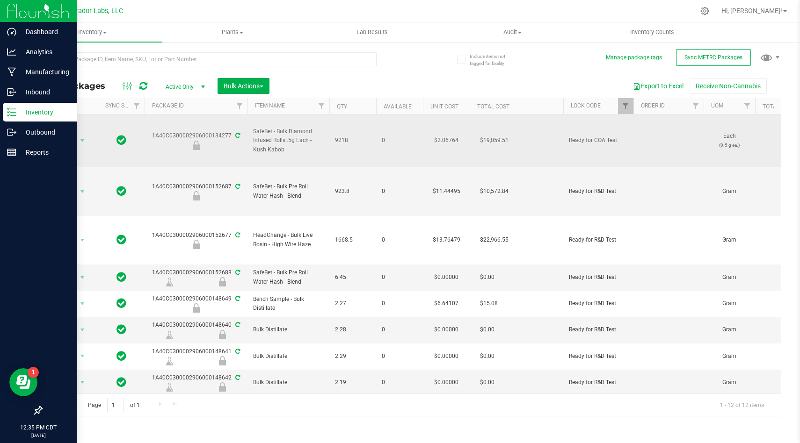
click at [534, 159] on td "$19,059.51" at bounding box center [517, 141] width 94 height 53
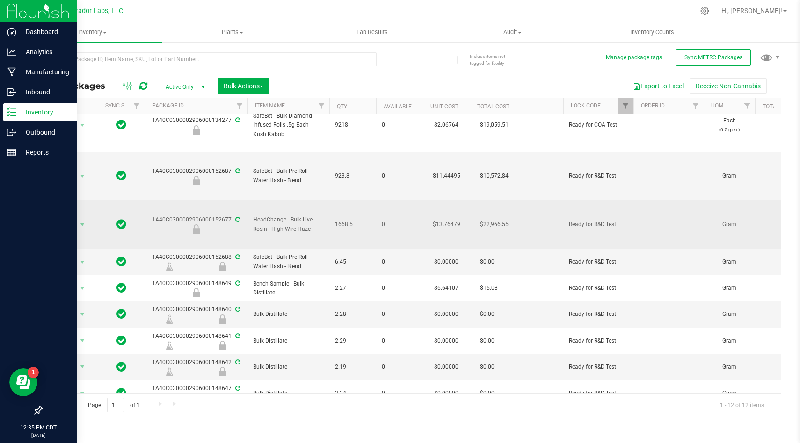
scroll to position [16, 0]
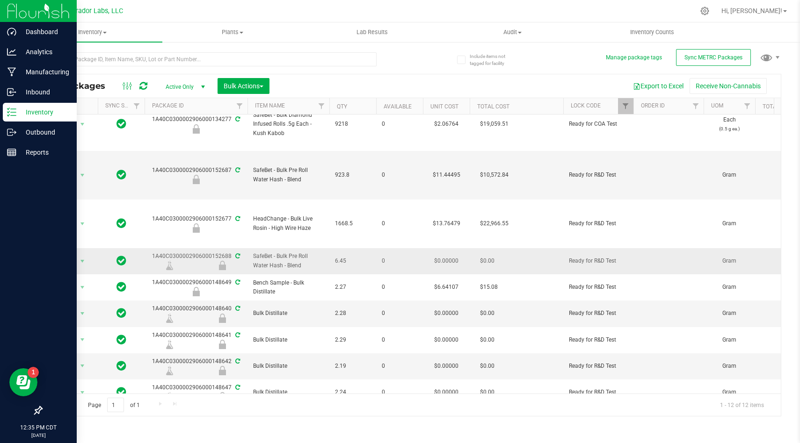
click at [239, 256] on div "1A40C0300002906000152688" at bounding box center [196, 261] width 106 height 18
click at [237, 255] on icon at bounding box center [237, 257] width 5 height 6
click at [281, 181] on span "SafeBet - Bulk Pre Roll Water Hash - Blend" at bounding box center [288, 175] width 71 height 18
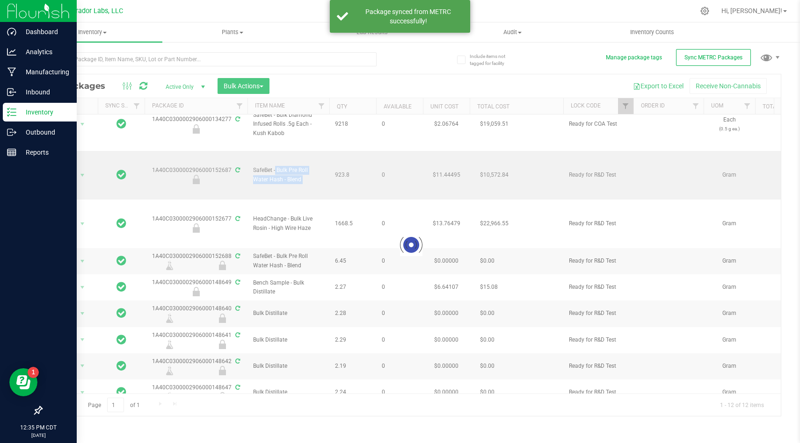
copy tr "SafeBet - Bulk Pre Roll Water Hash - Blend"
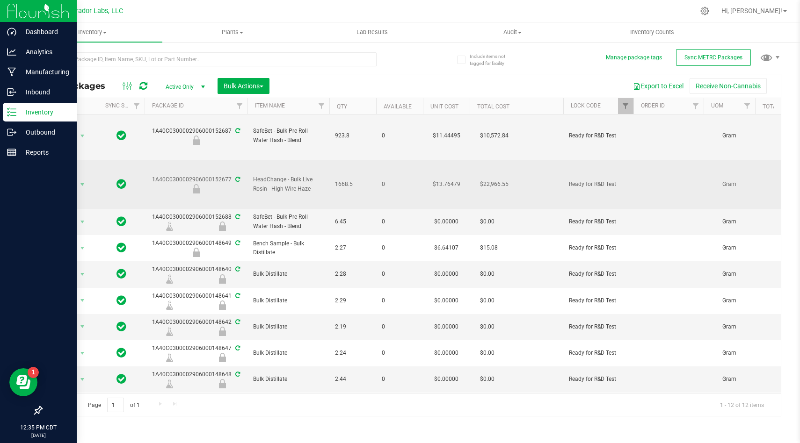
scroll to position [0, 0]
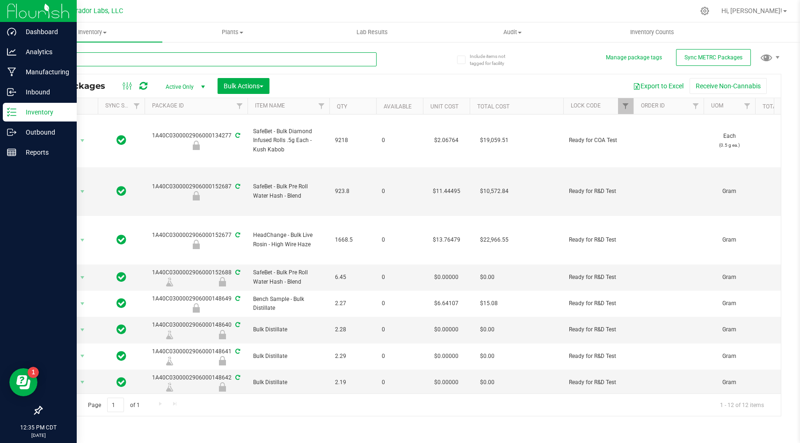
click at [131, 58] on input "text" at bounding box center [208, 59] width 335 height 14
click at [11, 11] on img at bounding box center [38, 11] width 63 height 22
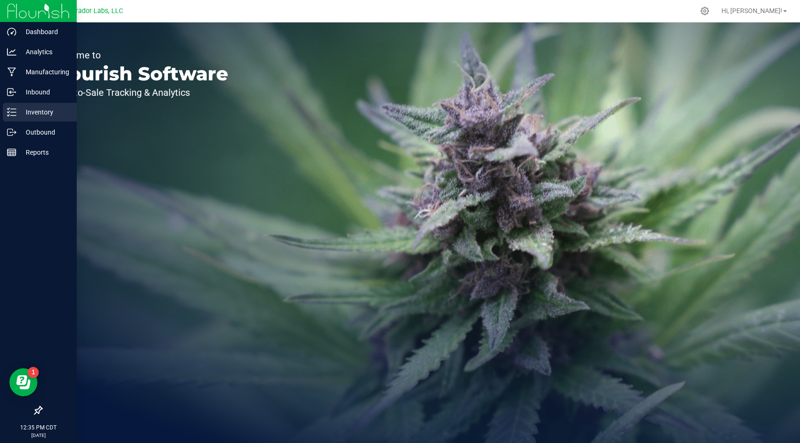
click at [53, 116] on p "Inventory" at bounding box center [44, 112] width 56 height 11
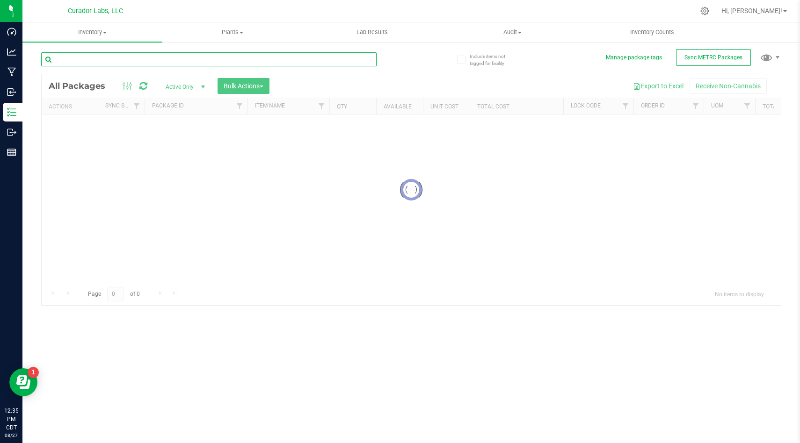
click at [223, 58] on input "text" at bounding box center [208, 59] width 335 height 14
paste input "SafeBet - Bulk Pre Roll Water Hash - Blend"
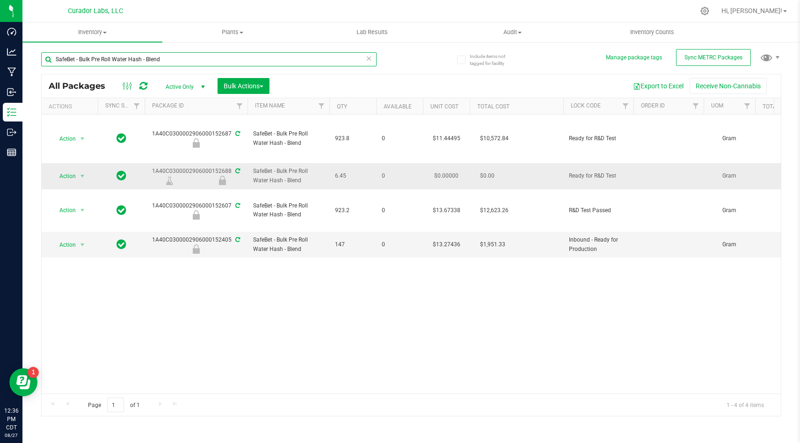
type input "SafeBet - Bulk Pre Roll Water Hash - Blend"
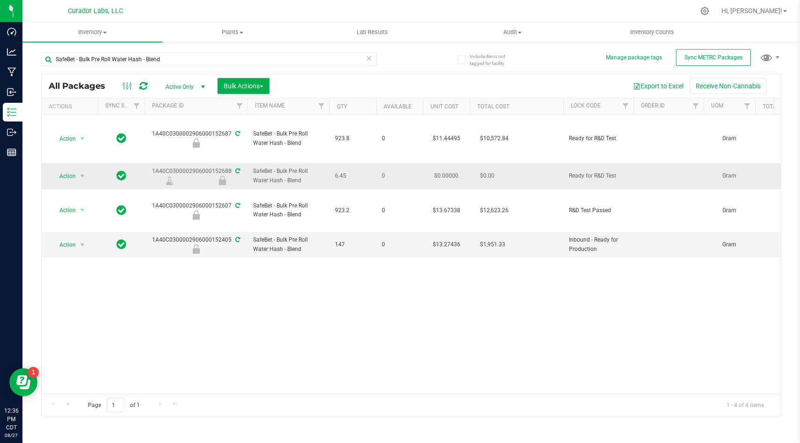
click at [316, 177] on span "SafeBet - Bulk Pre Roll Water Hash - Blend" at bounding box center [288, 176] width 71 height 18
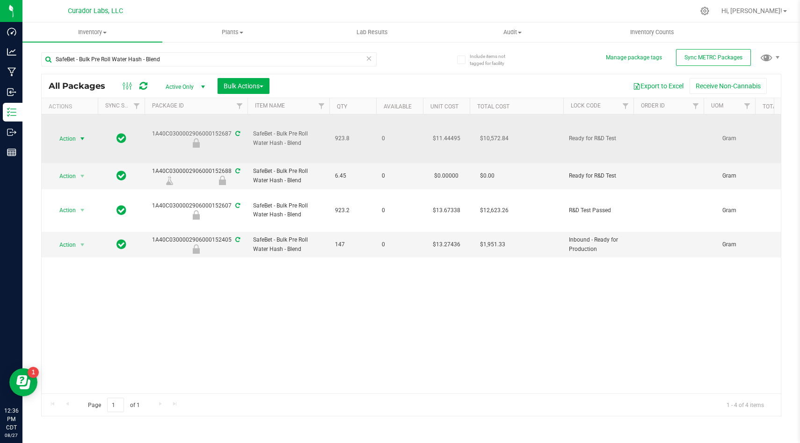
click at [79, 138] on span "select" at bounding box center [82, 138] width 7 height 7
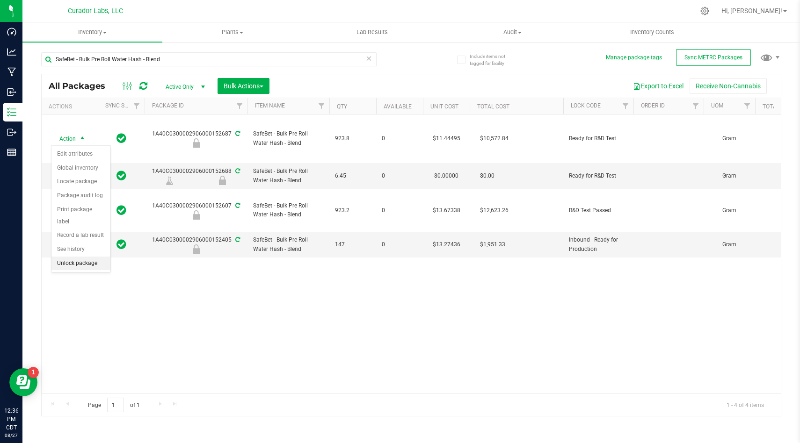
click at [96, 257] on li "Unlock package" at bounding box center [80, 264] width 59 height 14
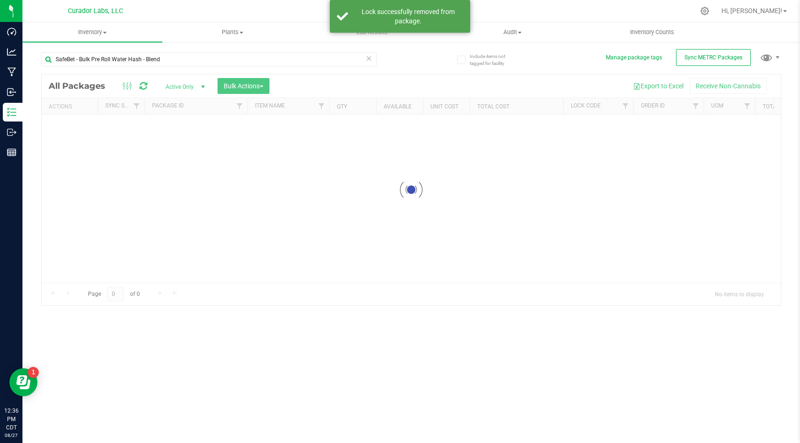
click at [155, 220] on div at bounding box center [411, 189] width 739 height 231
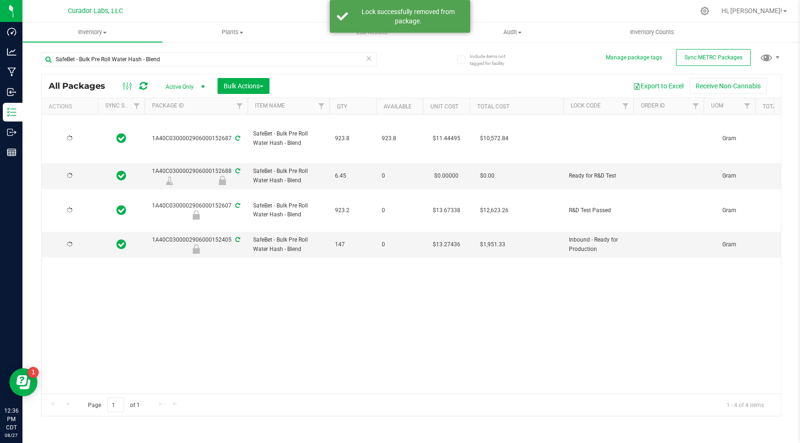
click at [104, 152] on td at bounding box center [121, 139] width 47 height 49
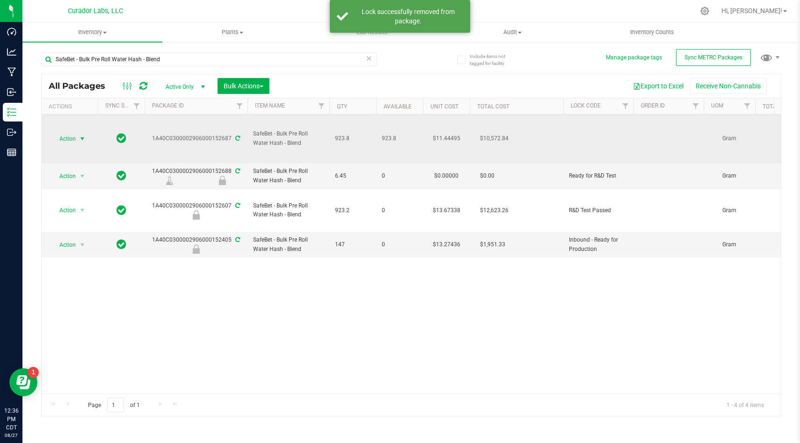
click at [72, 137] on span "Action" at bounding box center [63, 138] width 25 height 13
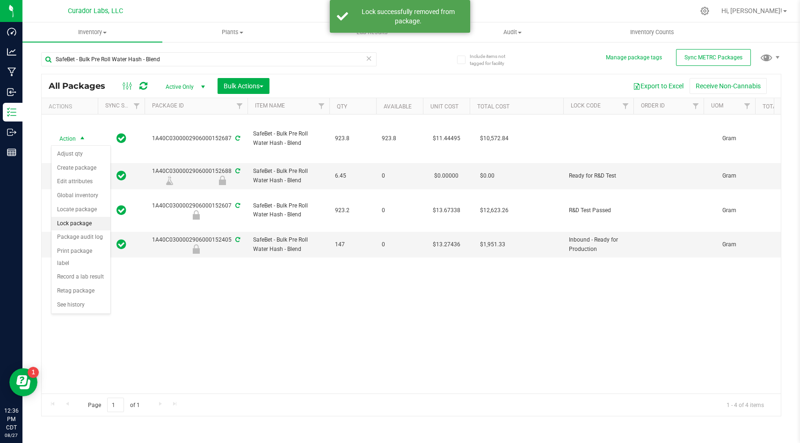
click at [95, 222] on li "Lock package" at bounding box center [80, 224] width 59 height 14
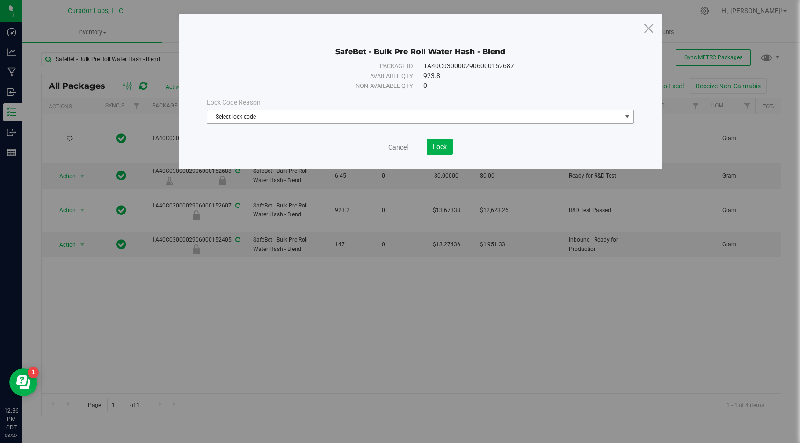
click at [348, 115] on span "Select lock code" at bounding box center [414, 116] width 414 height 13
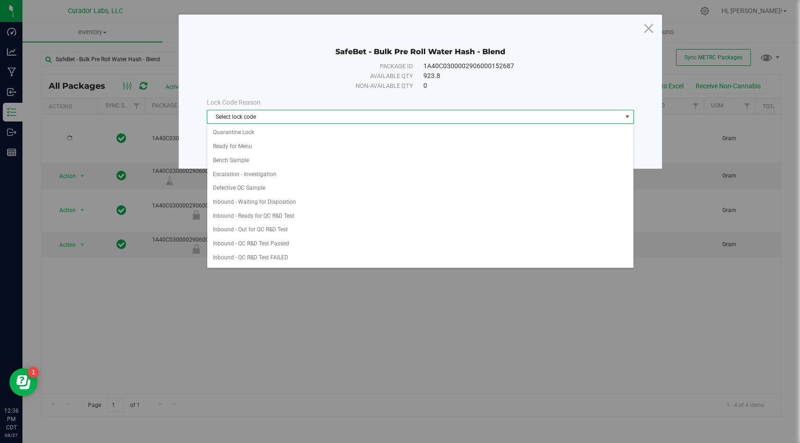
scroll to position [194, 0]
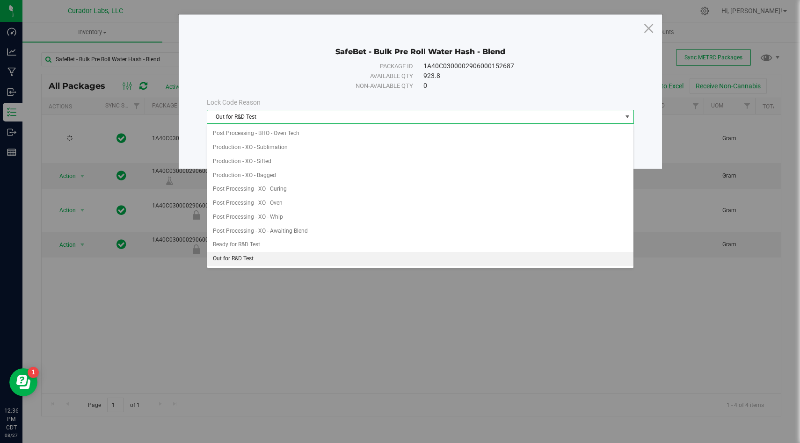
click at [351, 106] on div "Lock Code Reason" at bounding box center [420, 103] width 427 height 10
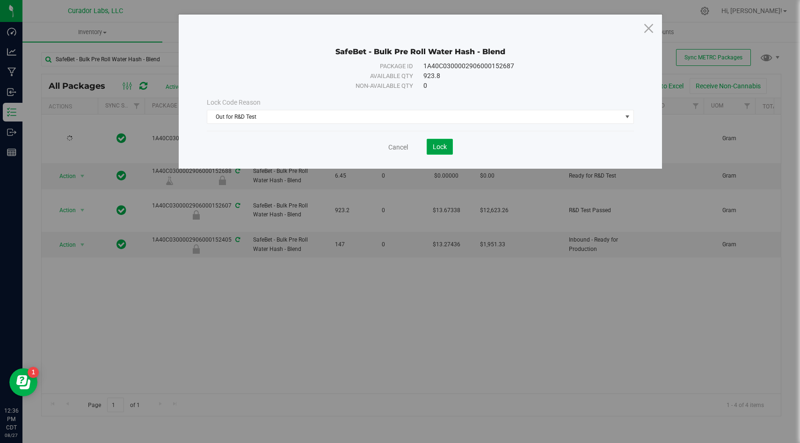
click at [442, 145] on span "Lock" at bounding box center [440, 146] width 14 height 7
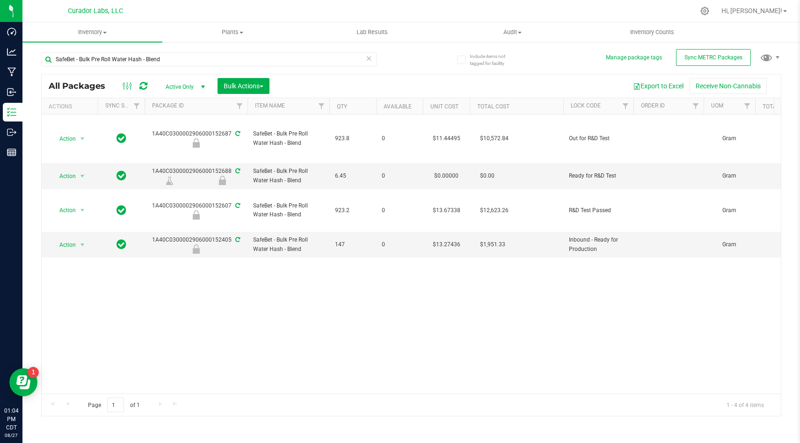
click at [232, 308] on div "Action Action Edit attributes Global inventory Locate package Package audit log…" at bounding box center [411, 254] width 739 height 279
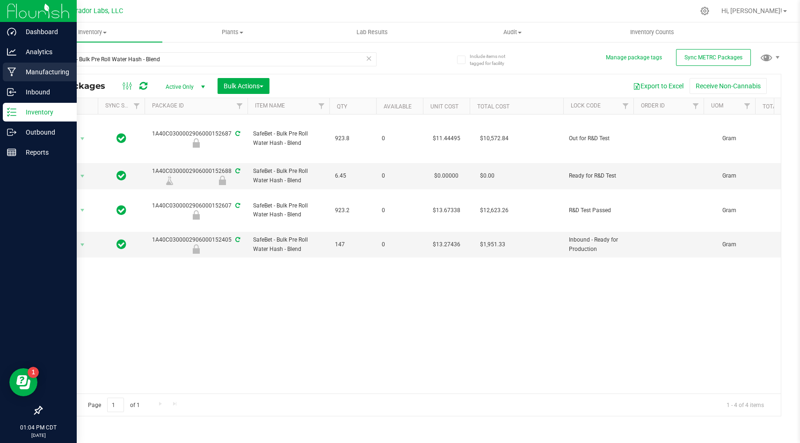
click at [15, 66] on div "Manufacturing" at bounding box center [40, 72] width 74 height 19
click at [23, 137] on p "Outbound" at bounding box center [44, 132] width 56 height 11
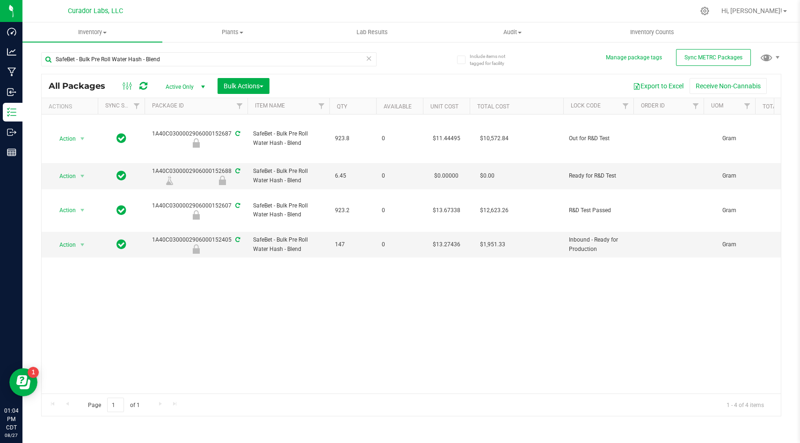
click at [424, 75] on div "All Packages Active Only Active Only Lab Samples Locked All External Internal B…" at bounding box center [411, 85] width 739 height 23
click at [405, 318] on div "Action Action Edit attributes Global inventory Locate package Package audit log…" at bounding box center [411, 254] width 739 height 279
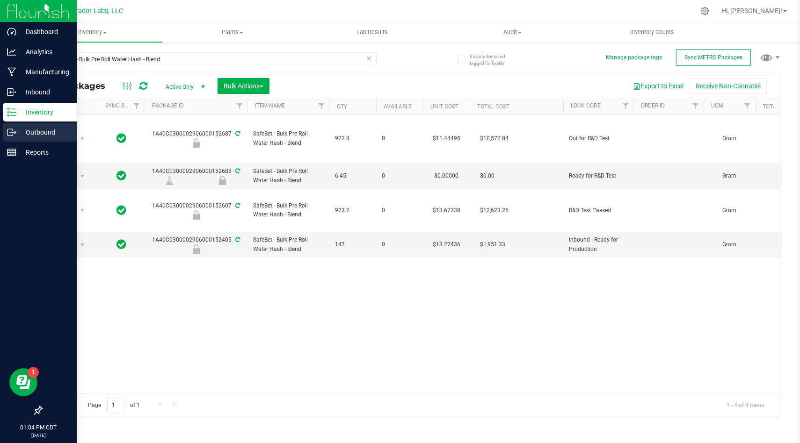
click at [44, 137] on p "Outbound" at bounding box center [44, 132] width 56 height 11
click at [15, 132] on icon at bounding box center [11, 132] width 9 height 9
click at [15, 132] on line at bounding box center [13, 132] width 5 height 0
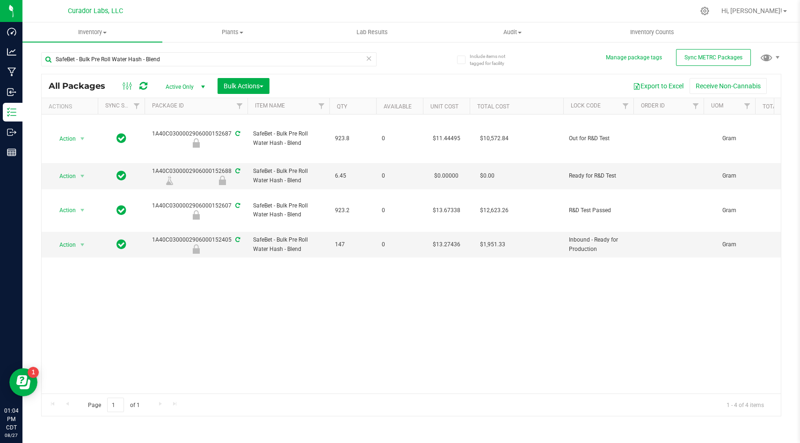
click at [369, 55] on icon at bounding box center [369, 57] width 7 height 11
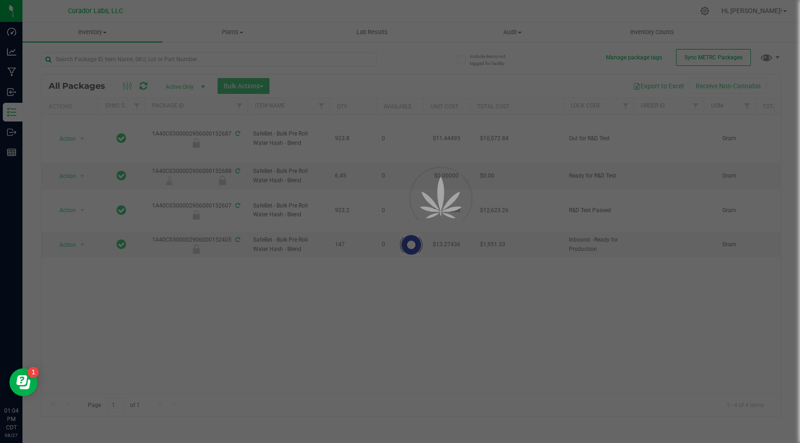
click at [9, 129] on div at bounding box center [400, 221] width 800 height 443
click at [15, 133] on div at bounding box center [400, 221] width 800 height 443
click at [96, 159] on div at bounding box center [400, 221] width 800 height 443
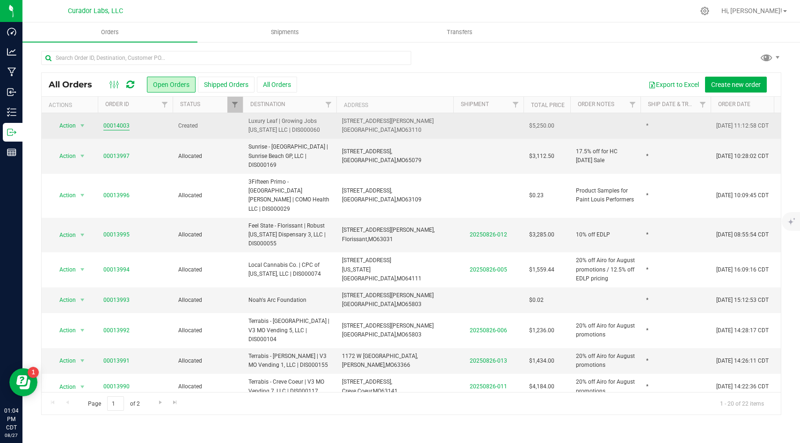
click at [123, 128] on link "00014003" at bounding box center [116, 126] width 26 height 9
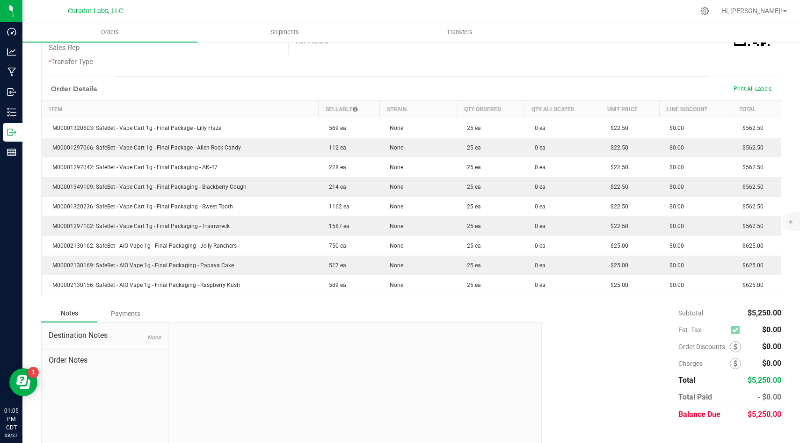
scroll to position [199, 0]
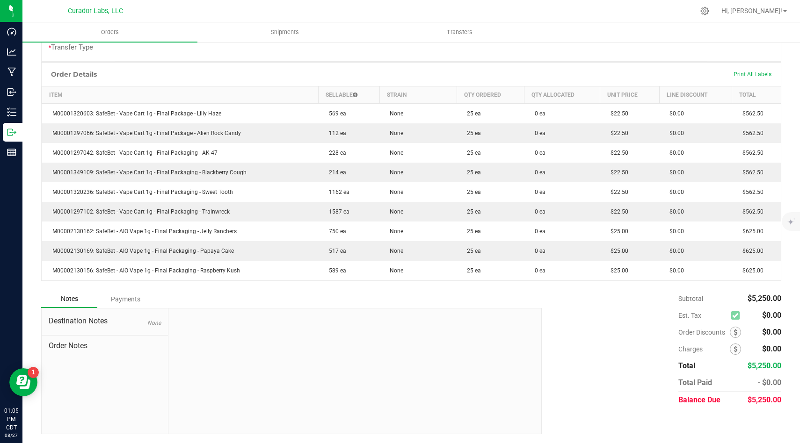
click at [393, 385] on div at bounding box center [354, 371] width 373 height 125
click at [476, 362] on div at bounding box center [354, 371] width 373 height 125
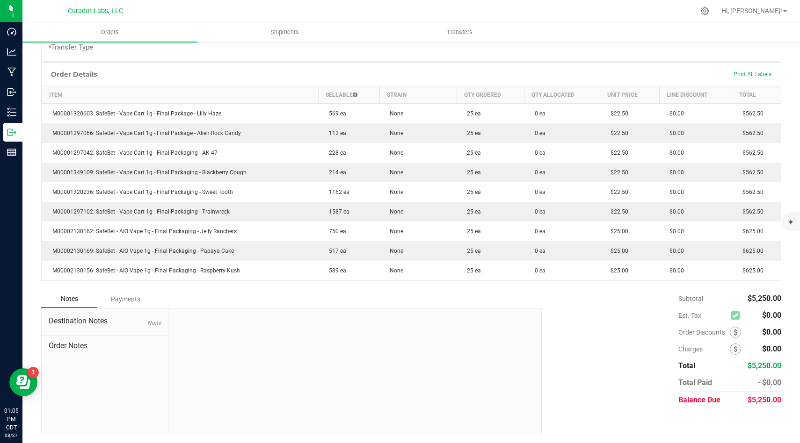
click at [735, 316] on icon at bounding box center [735, 316] width 6 height 0
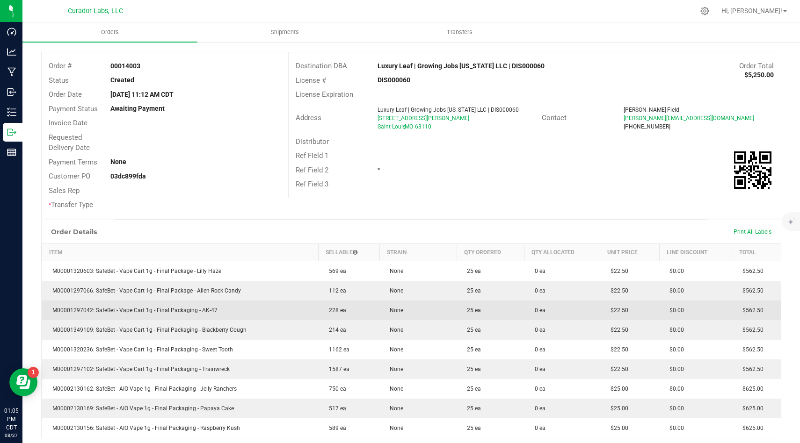
scroll to position [21, 0]
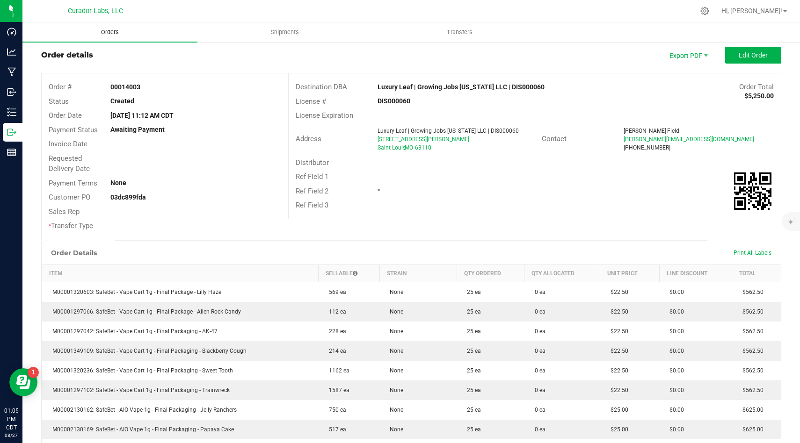
click at [113, 31] on span "Orders" at bounding box center [109, 32] width 43 height 8
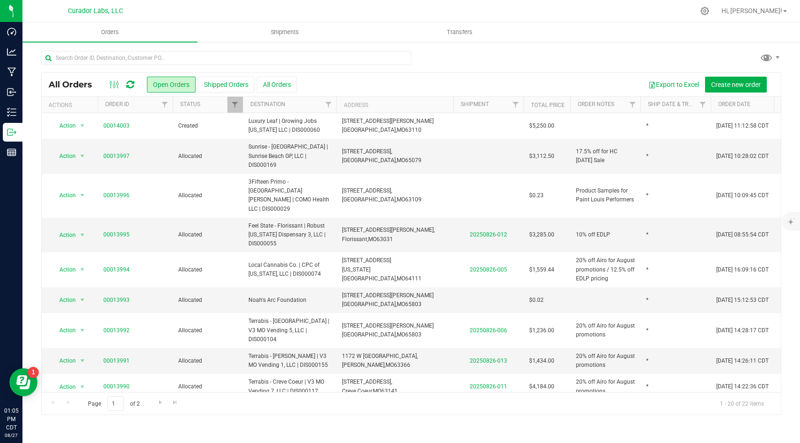
click at [394, 72] on div at bounding box center [226, 62] width 370 height 22
click at [558, 80] on div "Export to Excel Create new order" at bounding box center [535, 85] width 477 height 16
click at [610, 73] on div "All Orders Open Orders Shipped Orders All Orders Export to Excel Create new ord…" at bounding box center [411, 84] width 739 height 23
click at [434, 89] on div "Export to Excel Create new order" at bounding box center [535, 85] width 477 height 16
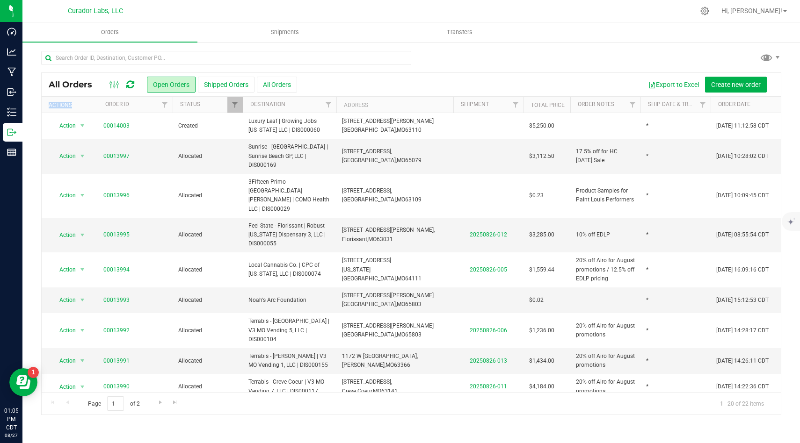
click at [434, 89] on div "Export to Excel Create new order" at bounding box center [535, 85] width 477 height 16
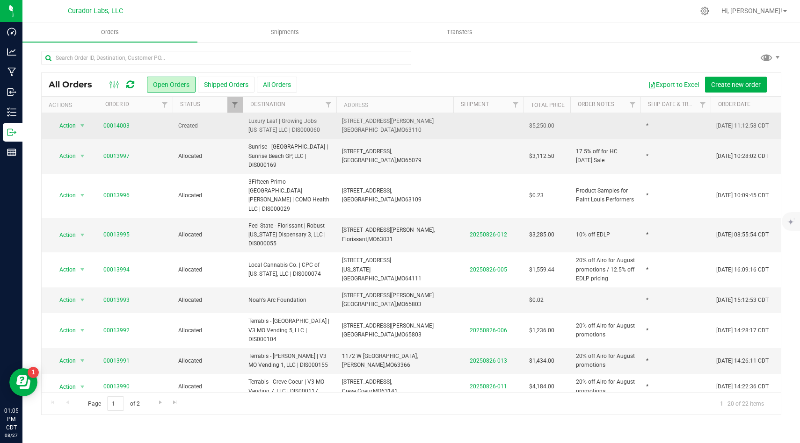
click at [420, 116] on td "1463 S Vandeventer Ave, Saint Louis, MO 63110" at bounding box center [394, 126] width 117 height 26
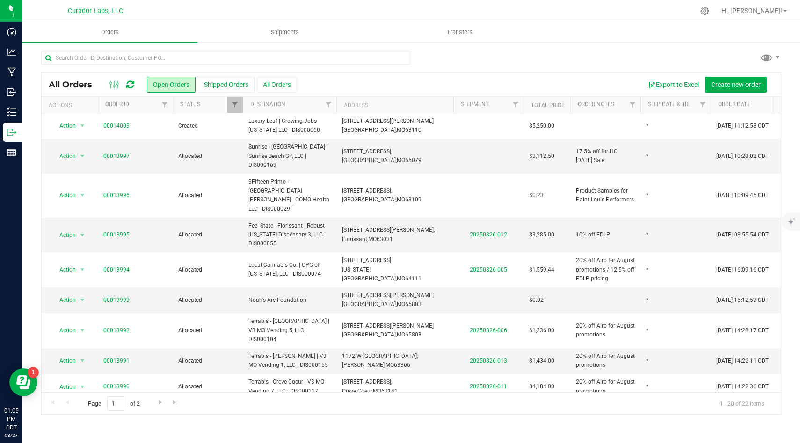
click at [433, 80] on div "Export to Excel Create new order" at bounding box center [535, 85] width 477 height 16
click at [409, 151] on td "23 Spring Cove Rd, Sunrise Beach, MO 65079" at bounding box center [394, 156] width 117 height 35
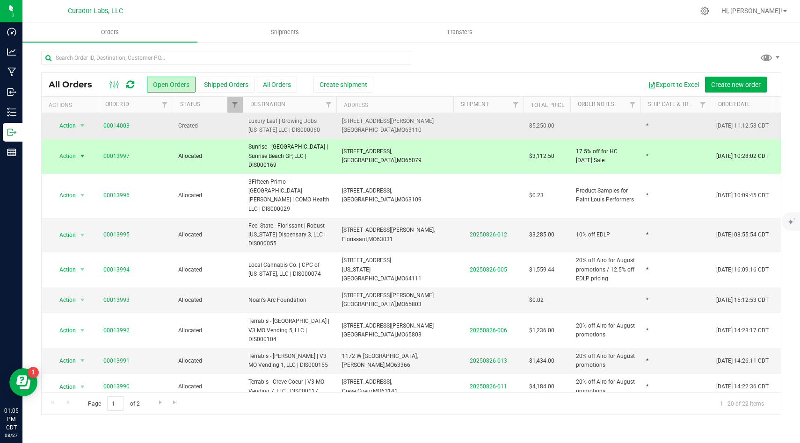
click at [435, 130] on td "1463 S Vandeventer Ave, Saint Louis, MO 63110" at bounding box center [394, 126] width 117 height 26
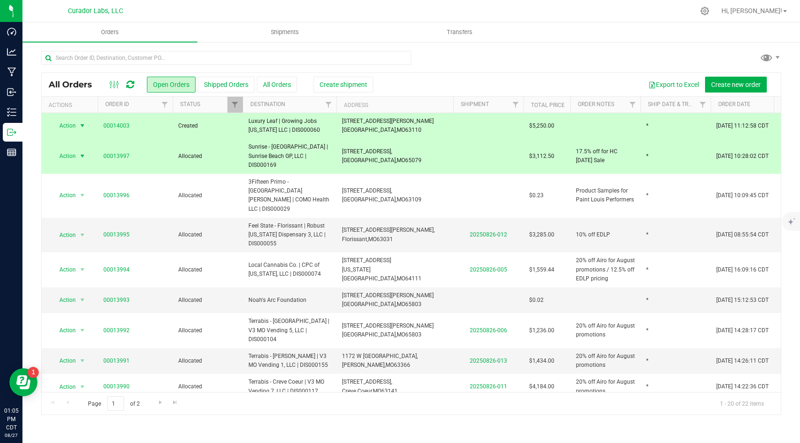
click at [431, 141] on td "23 Spring Cove Rd, Sunrise Beach, MO 65079" at bounding box center [394, 156] width 117 height 35
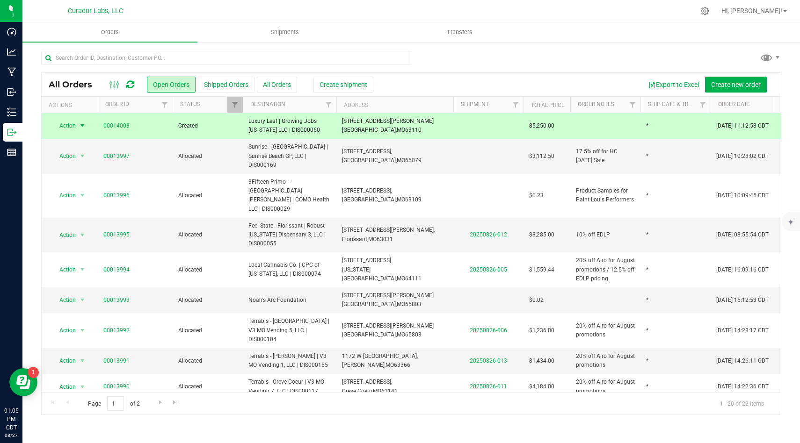
click at [438, 94] on div "All Orders Open Orders Shipped Orders All Orders Create shipment Export to Exce…" at bounding box center [411, 84] width 739 height 23
click at [384, 139] on td "23 Spring Cove Rd, Sunrise Beach, MO 65079" at bounding box center [394, 156] width 117 height 35
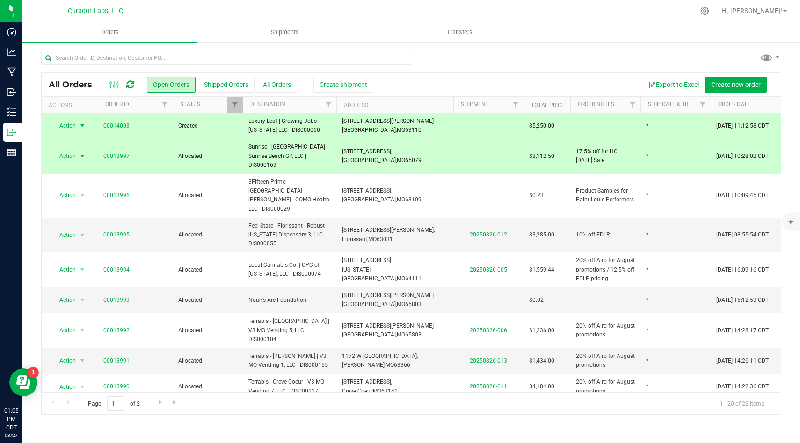
click at [397, 158] on span "MO" at bounding box center [401, 160] width 8 height 7
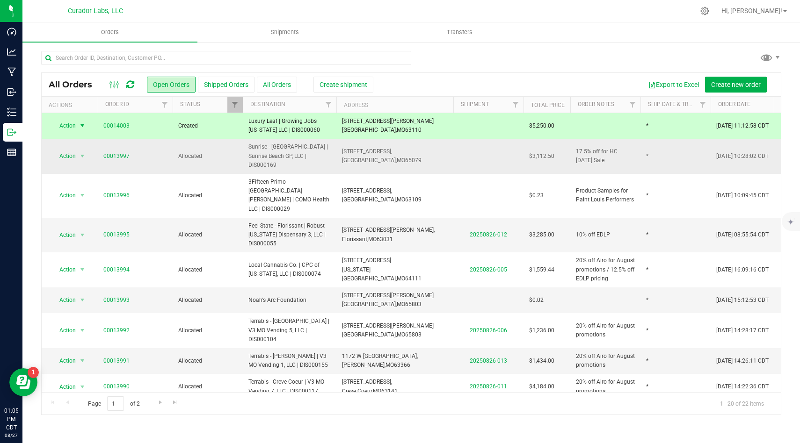
click at [400, 140] on td "23 Spring Cove Rd, Sunrise Beach, MO 65079" at bounding box center [394, 156] width 117 height 35
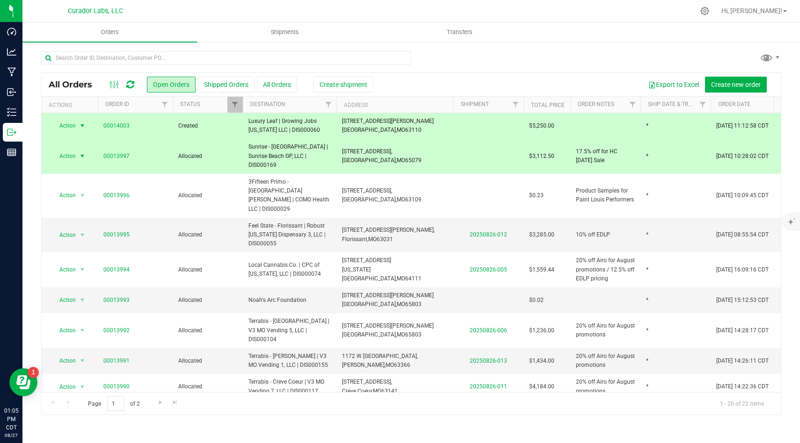
click at [437, 91] on div "Export to Excel Create new order" at bounding box center [569, 85] width 407 height 16
click at [399, 133] on span "1463 S Vandeventer Ave, Saint Louis, MO 63110" at bounding box center [388, 126] width 92 height 18
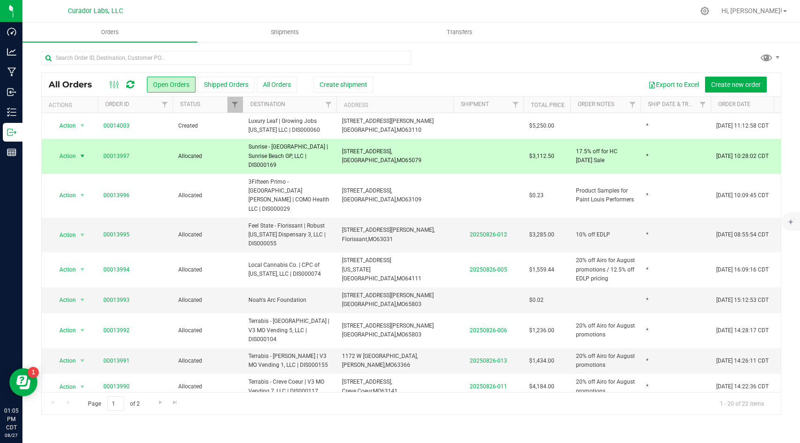
click at [396, 147] on span "23 Spring Cove Rd, Sunrise Beach, MO 65079" at bounding box center [382, 156] width 80 height 18
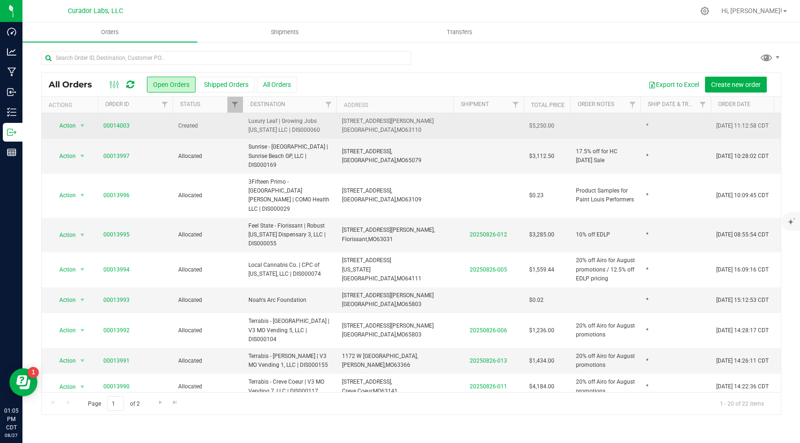
click at [404, 133] on td "1463 S Vandeventer Ave, Saint Louis, MO 63110" at bounding box center [394, 126] width 117 height 26
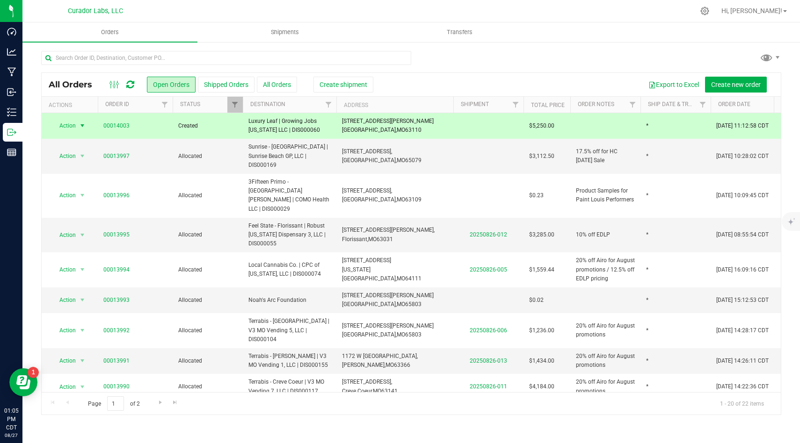
click at [432, 102] on th "Address" at bounding box center [394, 105] width 117 height 16
click at [410, 139] on td "23 Spring Cove Rd, Sunrise Beach, MO 65079" at bounding box center [394, 156] width 117 height 35
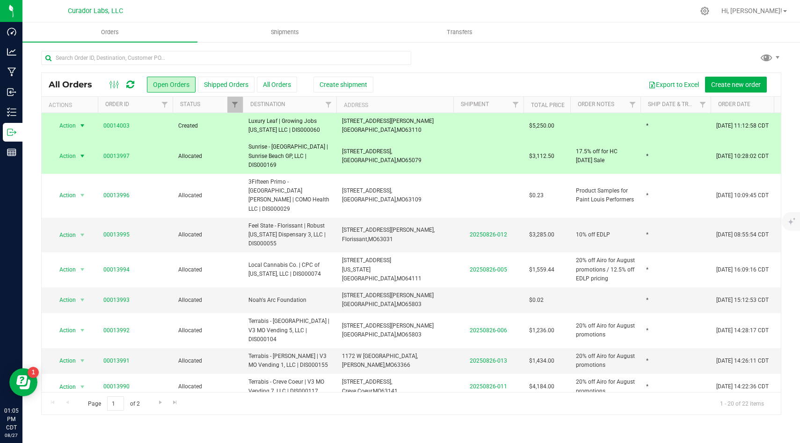
click at [416, 127] on td "1463 S Vandeventer Ave, Saint Louis, MO 63110" at bounding box center [394, 126] width 117 height 26
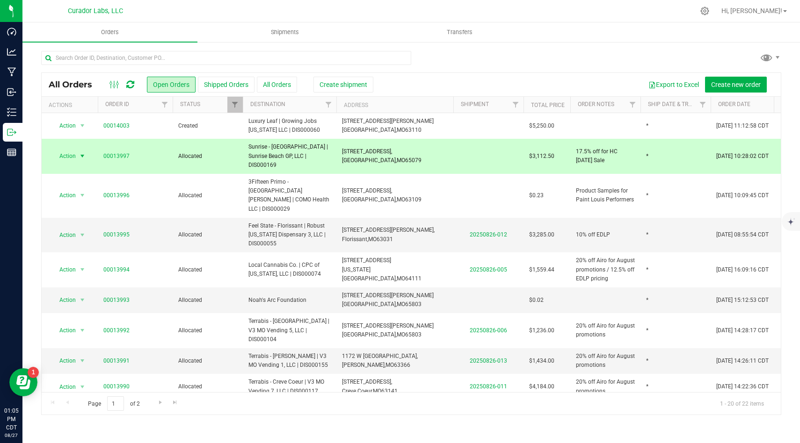
click at [408, 150] on td "23 Spring Cove Rd, Sunrise Beach, MO 65079" at bounding box center [394, 156] width 117 height 35
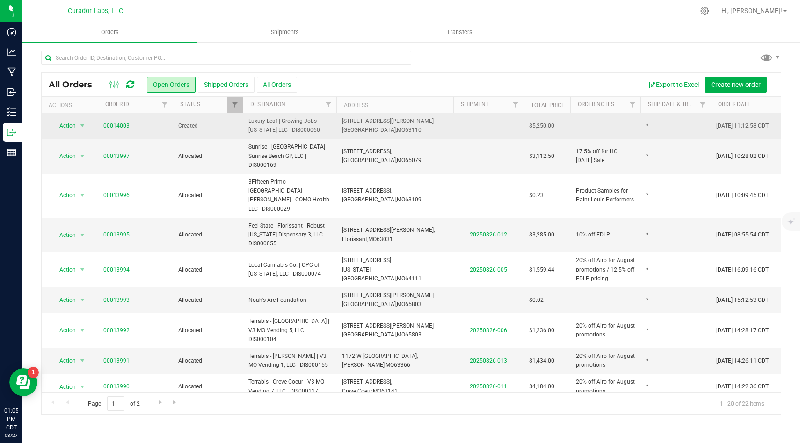
click at [423, 127] on td "1463 S Vandeventer Ave, Saint Louis, MO 63110" at bounding box center [394, 126] width 117 height 26
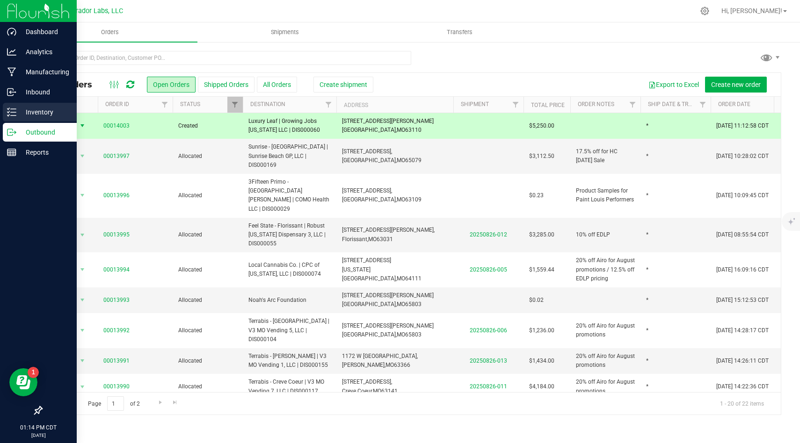
click at [9, 105] on div "Inventory" at bounding box center [40, 112] width 74 height 19
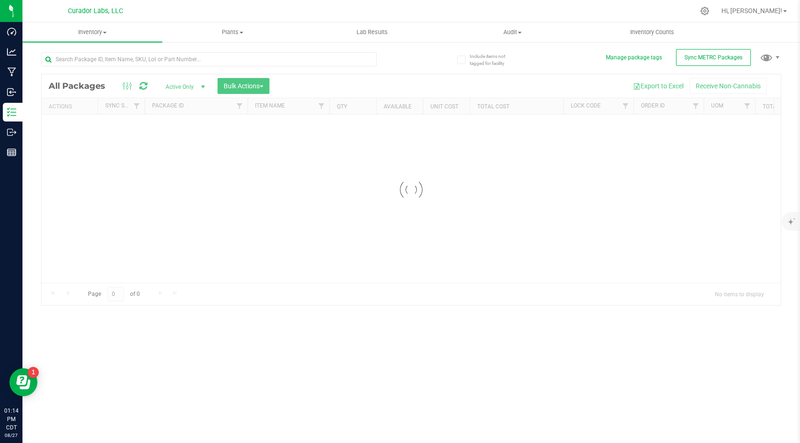
click at [623, 110] on div at bounding box center [411, 189] width 739 height 231
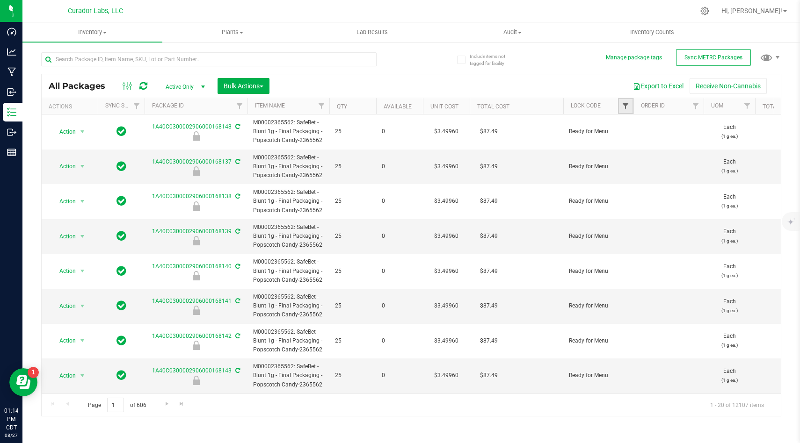
click at [624, 109] on span "Filter" at bounding box center [625, 105] width 7 height 7
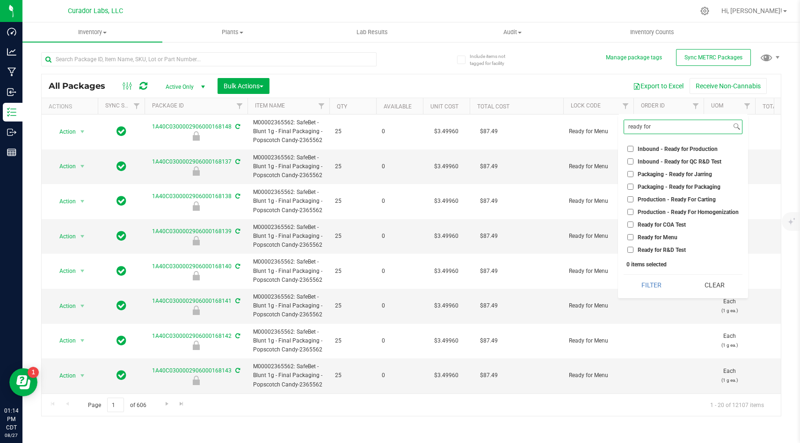
type input "ready for"
click at [630, 224] on input "Ready for COA Test" at bounding box center [630, 225] width 6 height 6
checkbox input "true"
click at [632, 250] on input "Ready for R&D Test" at bounding box center [630, 250] width 6 height 6
checkbox input "true"
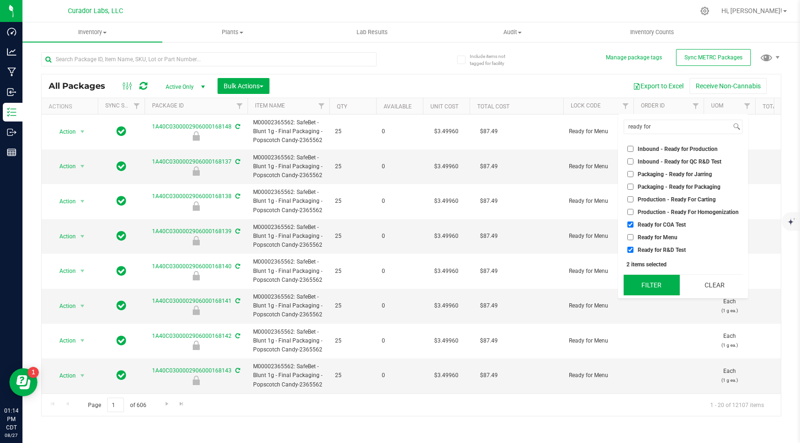
click at [638, 276] on button "Filter" at bounding box center [652, 285] width 56 height 21
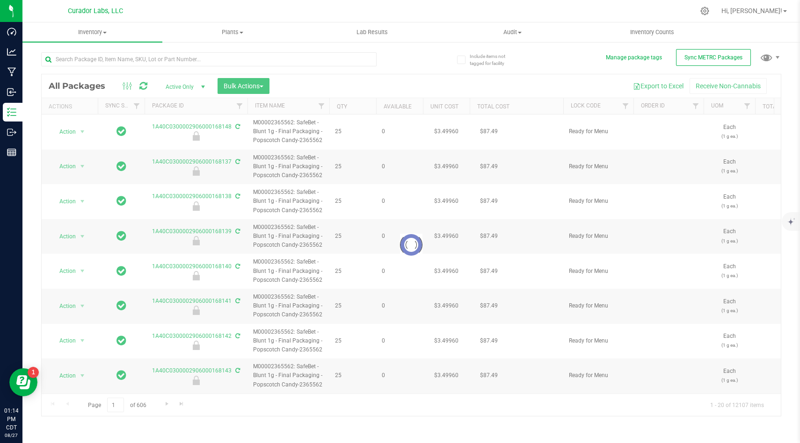
click at [410, 77] on div at bounding box center [411, 245] width 739 height 342
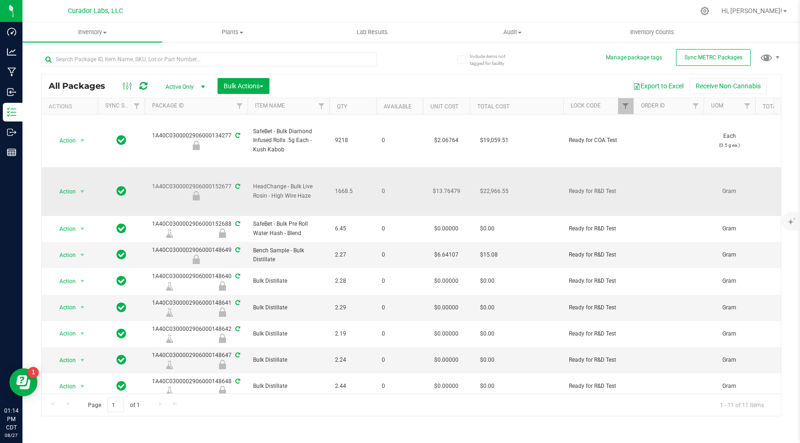
click at [386, 171] on td "0" at bounding box center [399, 191] width 47 height 49
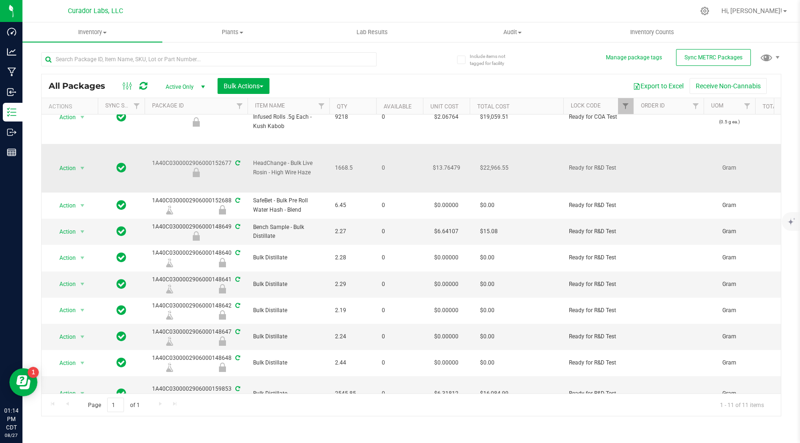
scroll to position [29, 0]
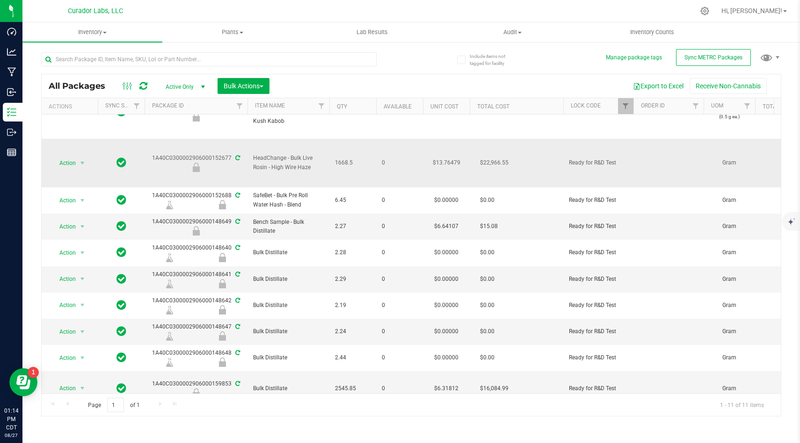
click at [392, 175] on td "0" at bounding box center [399, 163] width 47 height 49
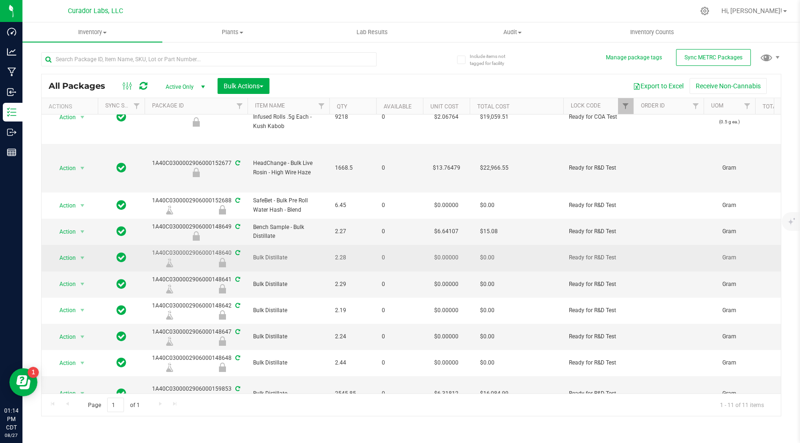
scroll to position [20, 0]
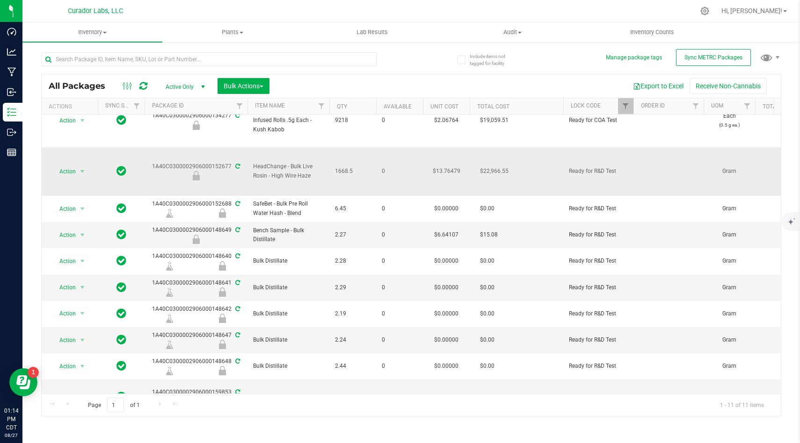
click at [221, 164] on div "1A40C0300002906000152677" at bounding box center [196, 171] width 106 height 18
drag, startPoint x: 221, startPoint y: 164, endPoint x: 206, endPoint y: 185, distance: 25.7
click at [206, 185] on td "1A40C0300002906000152677" at bounding box center [196, 171] width 103 height 49
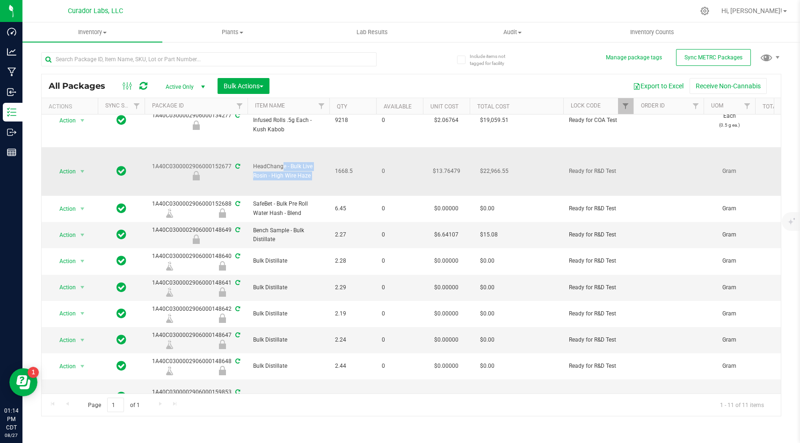
click at [206, 185] on td "1A40C0300002906000152677" at bounding box center [196, 171] width 103 height 49
click at [211, 162] on div "1A40C0300002906000152677" at bounding box center [196, 171] width 106 height 18
click at [210, 167] on div "1A40C0300002906000152677" at bounding box center [196, 171] width 106 height 18
copy div "1A40C0300002906000152677"
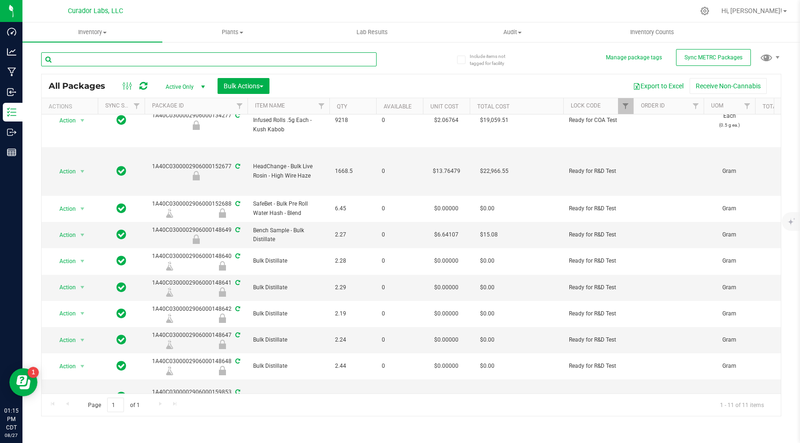
click at [227, 60] on input "text" at bounding box center [208, 59] width 335 height 14
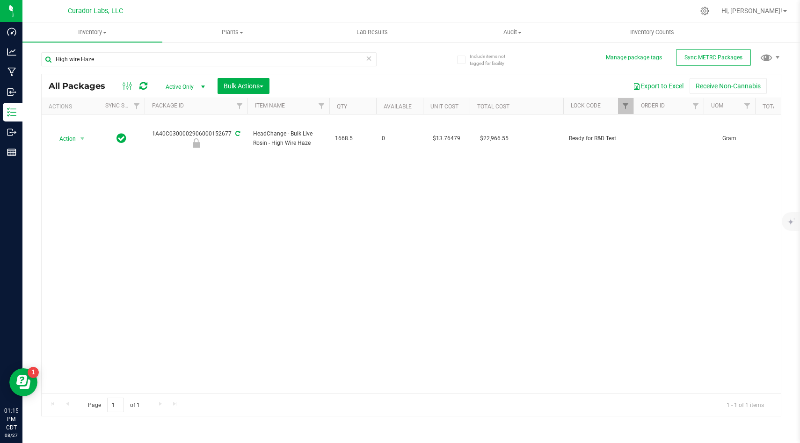
click at [229, 293] on div "Action Action Edit attributes Global inventory Locate package Package audit log…" at bounding box center [411, 254] width 739 height 279
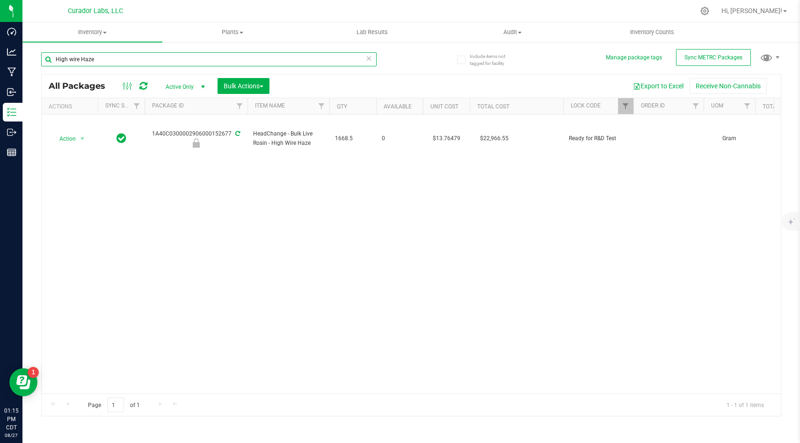
click at [69, 60] on input "High wire Haze" at bounding box center [208, 59] width 335 height 14
type input "Highwire Haze"
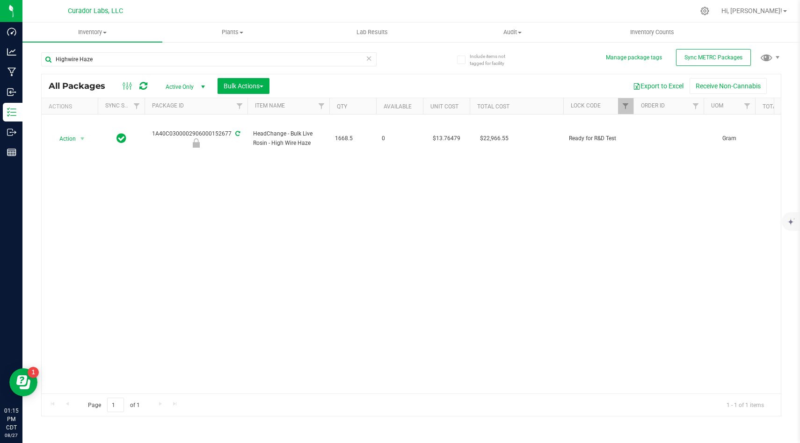
click at [275, 217] on div "Action Action Edit attributes Global inventory Locate package Package audit log…" at bounding box center [411, 254] width 739 height 279
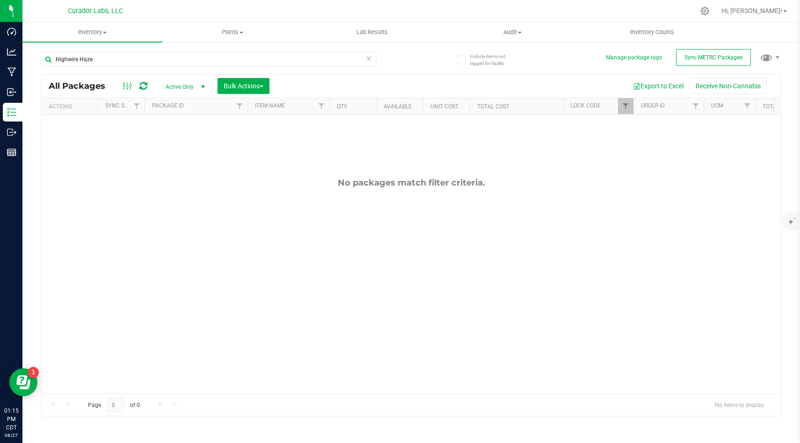
click at [443, 74] on div "All Packages Active Only Active Only Lab Samples Locked All External Internal B…" at bounding box center [411, 85] width 739 height 23
click at [623, 100] on link "Filter" at bounding box center [625, 106] width 15 height 16
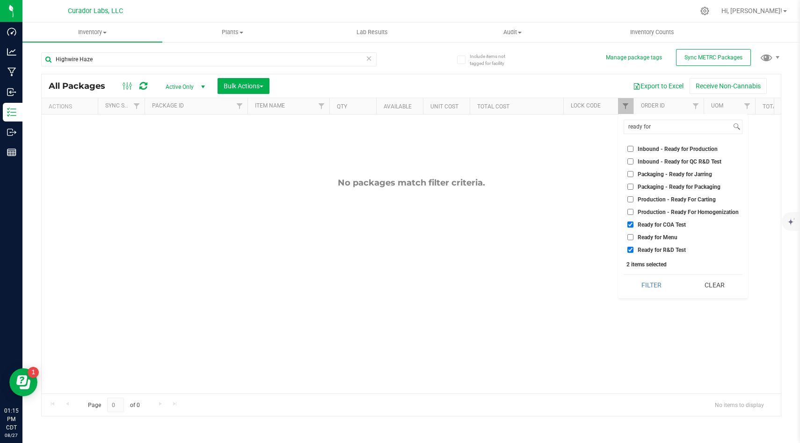
click at [630, 225] on input "Ready for COA Test" at bounding box center [630, 225] width 6 height 6
checkbox input "false"
click at [629, 251] on input "Ready for R&D Test" at bounding box center [630, 250] width 6 height 6
checkbox input "false"
click at [635, 279] on button "Filter" at bounding box center [652, 285] width 56 height 21
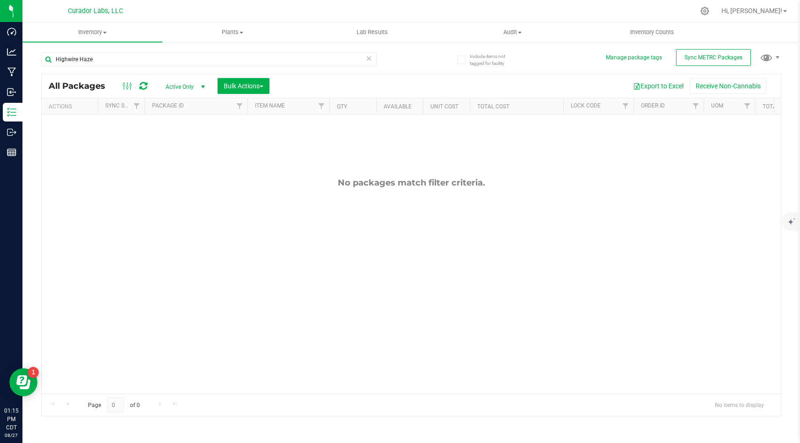
click at [533, 202] on div "No packages match filter criteria." at bounding box center [411, 286] width 739 height 342
